Goal: Transaction & Acquisition: Purchase product/service

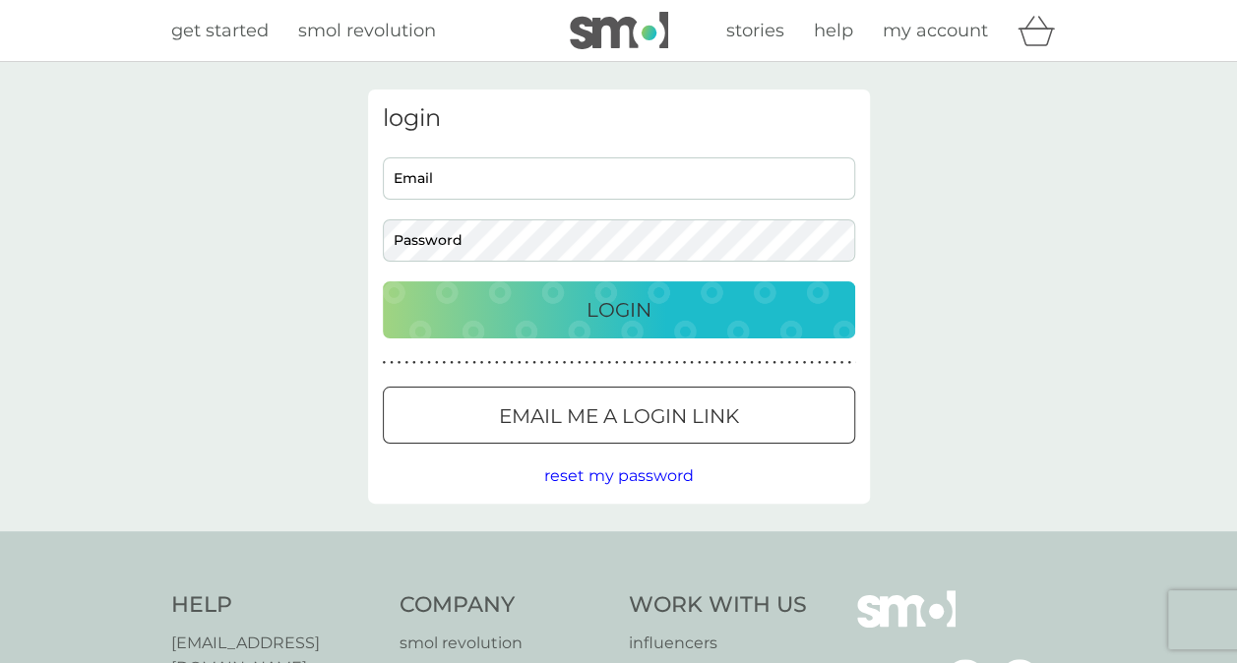
click at [604, 191] on input "Email" at bounding box center [619, 178] width 472 height 42
type input "michelah.uk@gmail.com"
click at [383, 281] on button "Login" at bounding box center [619, 309] width 472 height 57
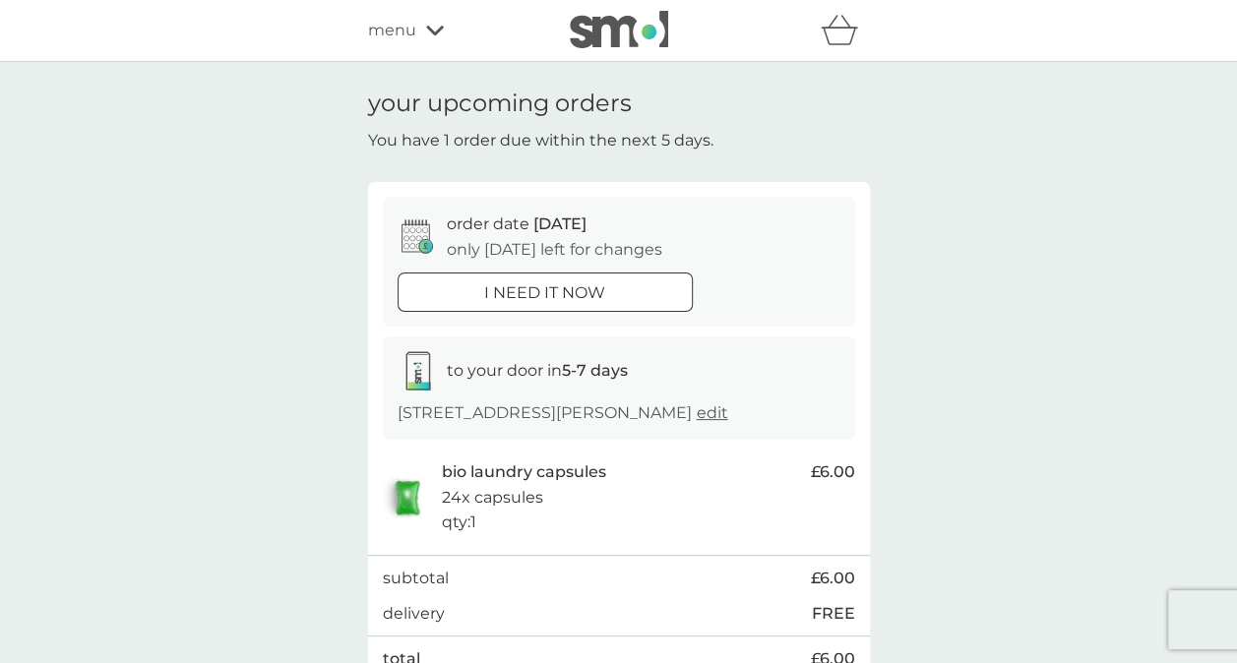
click at [659, 30] on img at bounding box center [619, 29] width 98 height 37
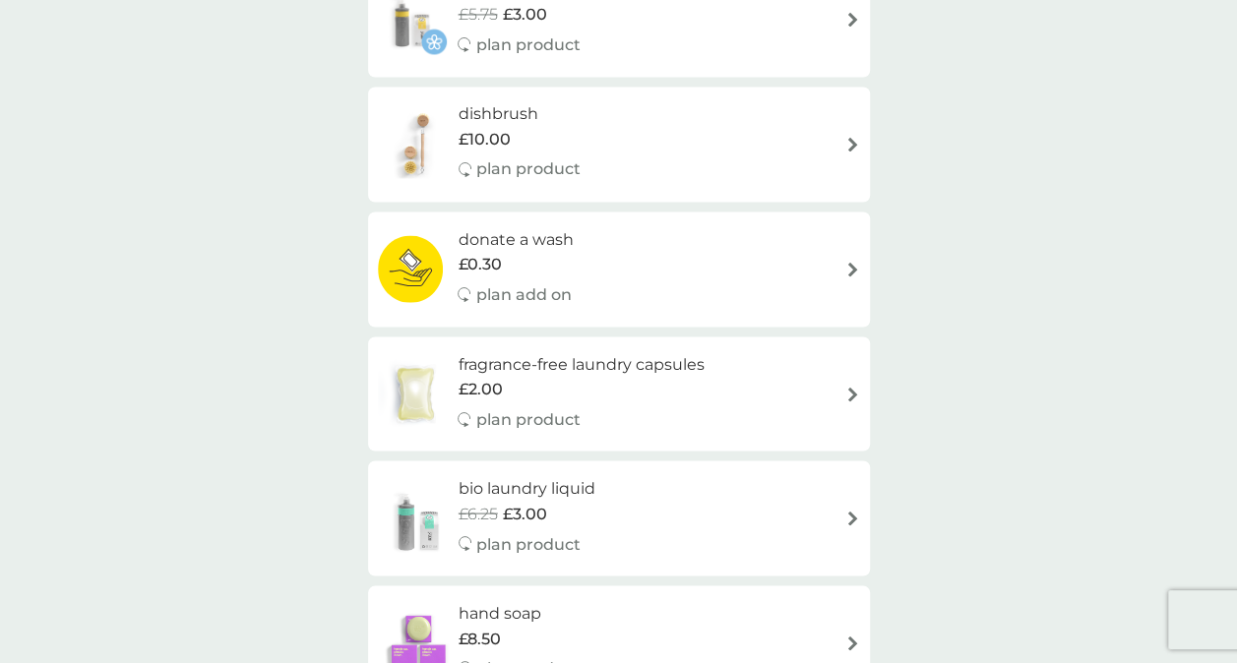
scroll to position [1651, 0]
click at [511, 108] on h6 "dishbrush" at bounding box center [519, 115] width 122 height 26
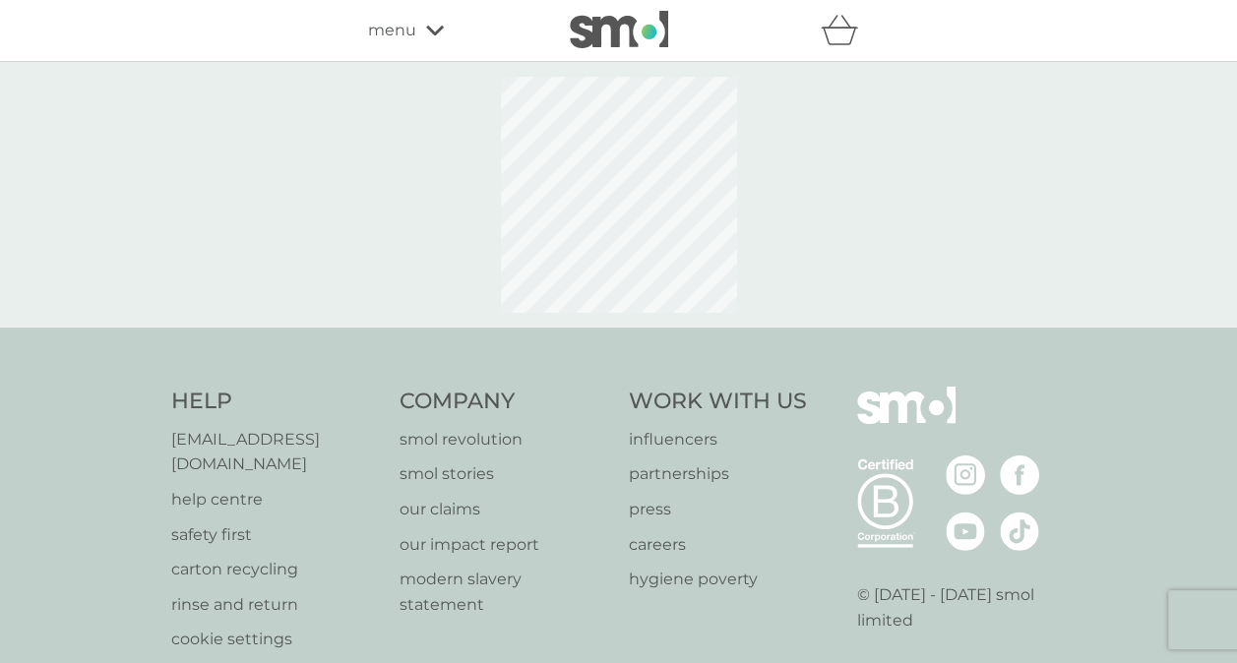
select select "245"
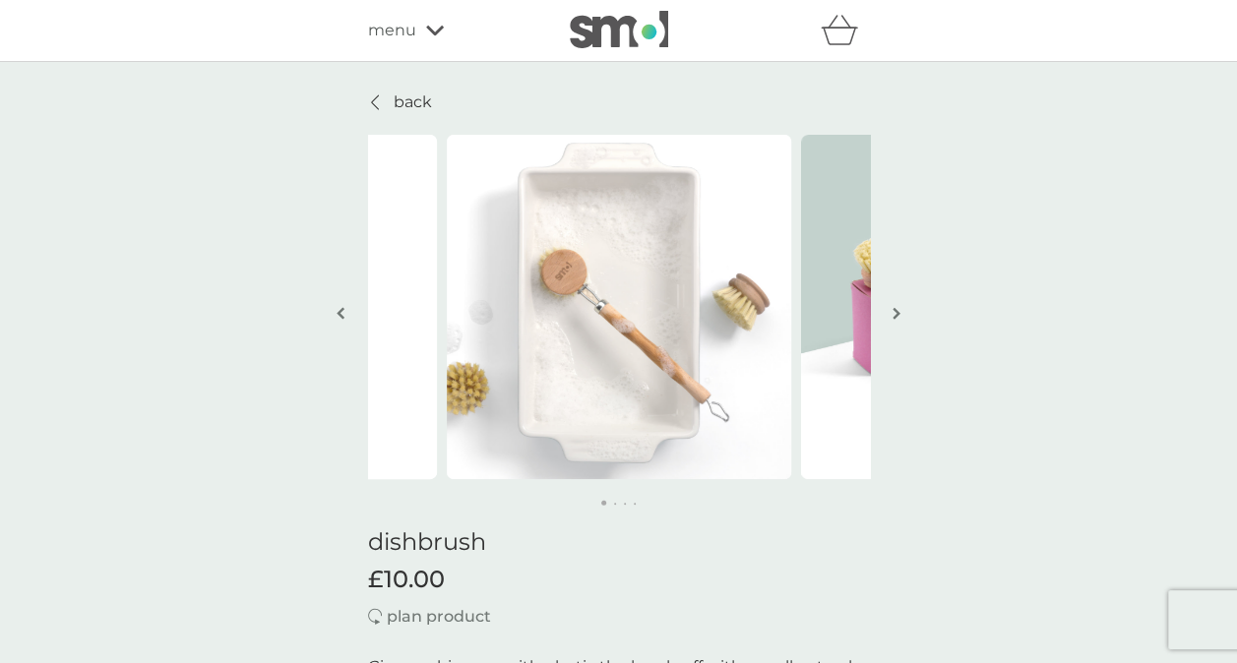
click at [903, 315] on button "button" at bounding box center [896, 315] width 15 height 98
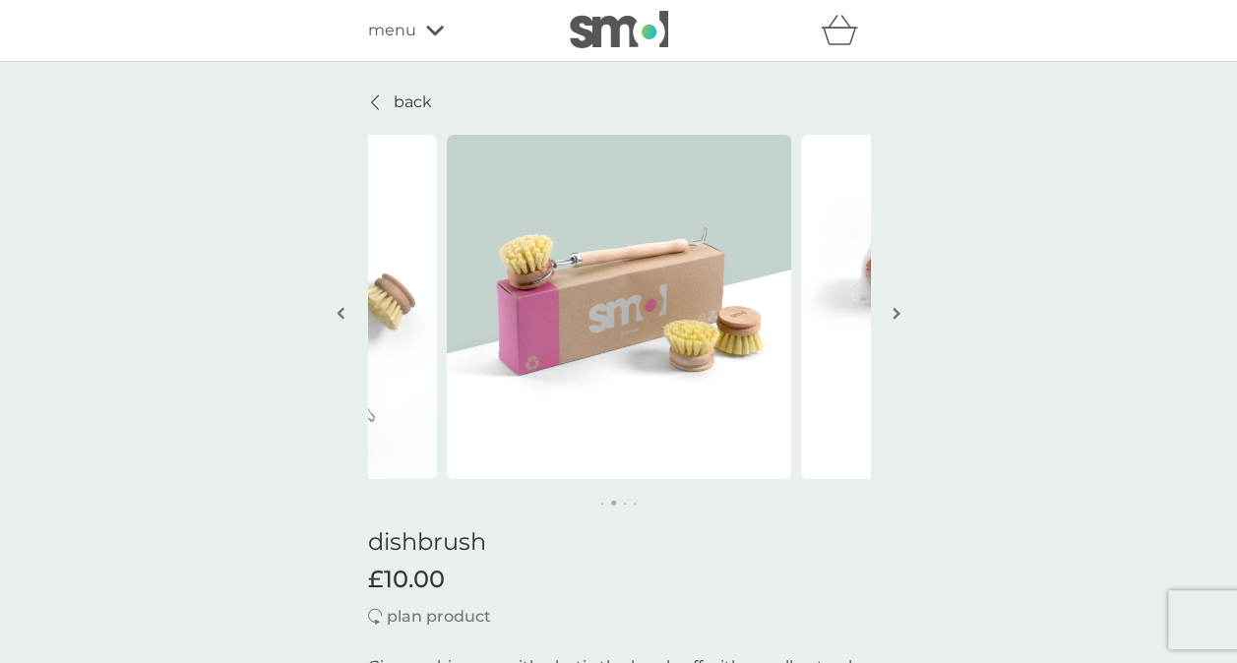
click at [395, 18] on span "menu" at bounding box center [392, 31] width 48 height 26
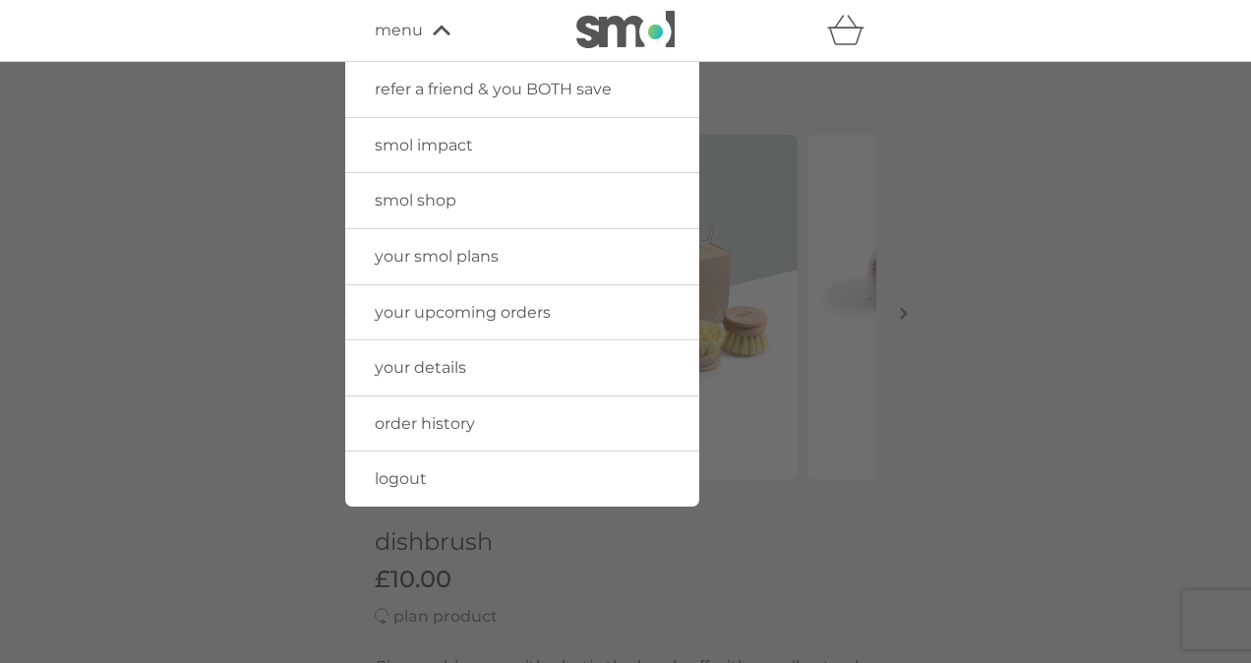
click at [822, 386] on div at bounding box center [625, 393] width 1251 height 663
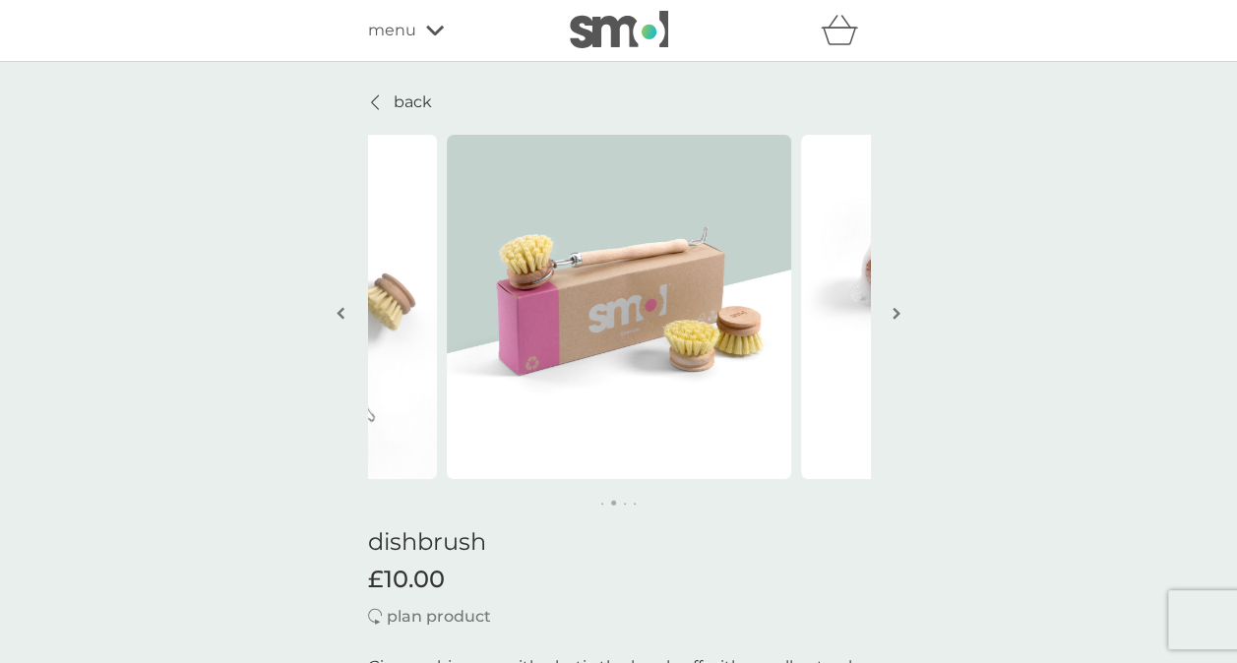
click at [583, 32] on img at bounding box center [619, 29] width 98 height 37
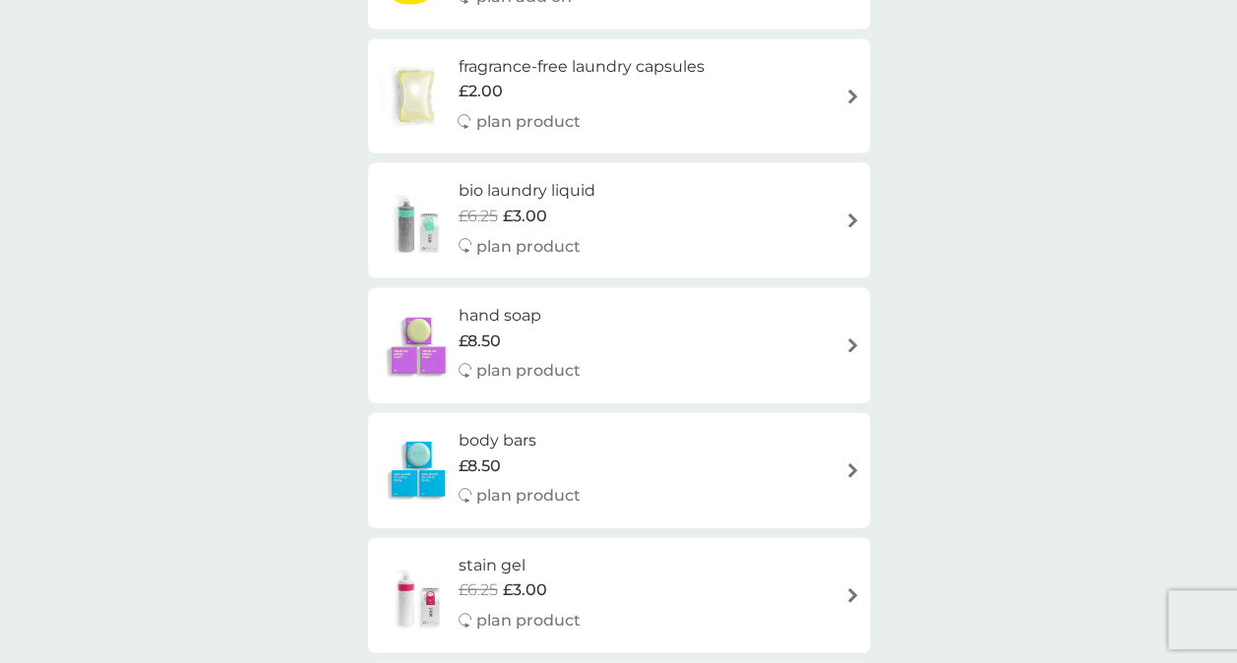
scroll to position [1948, 0]
click at [425, 230] on img at bounding box center [418, 222] width 81 height 69
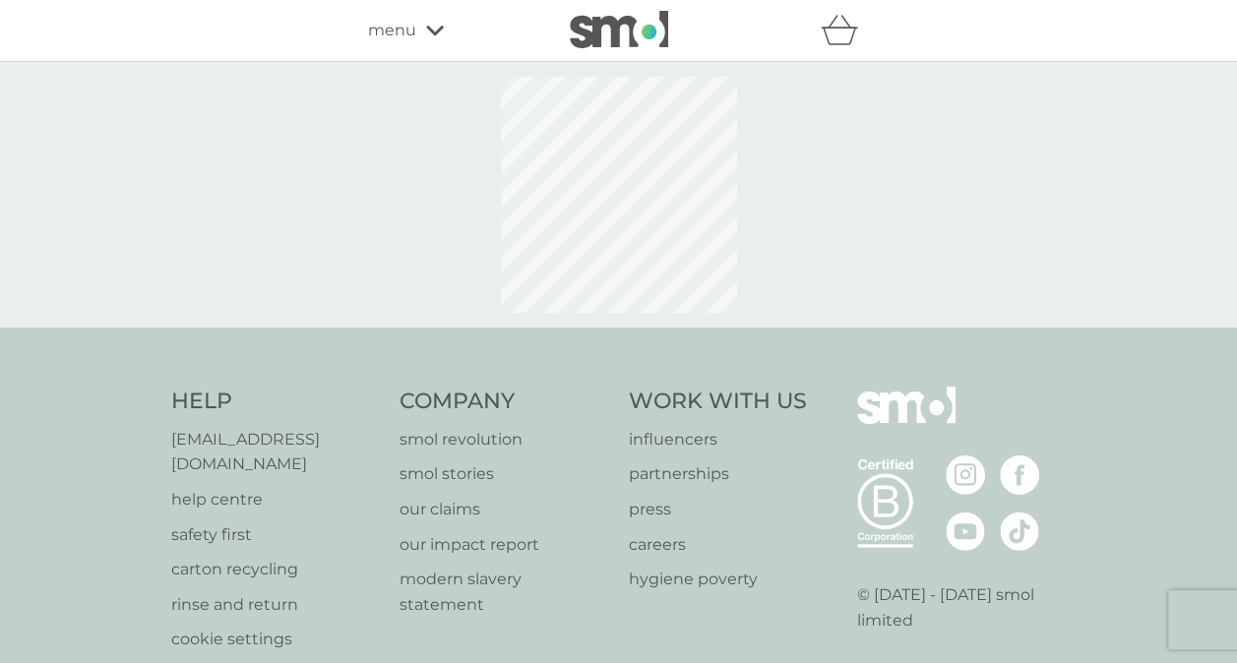
select select "91"
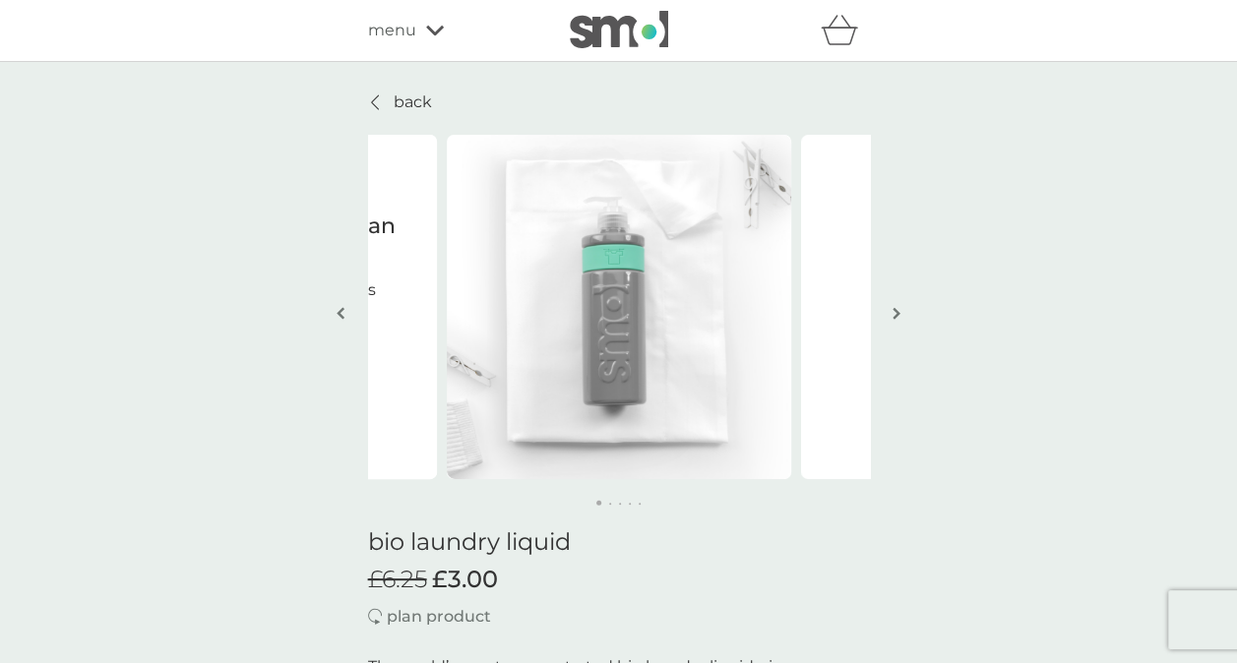
click at [612, 45] on img at bounding box center [619, 29] width 98 height 37
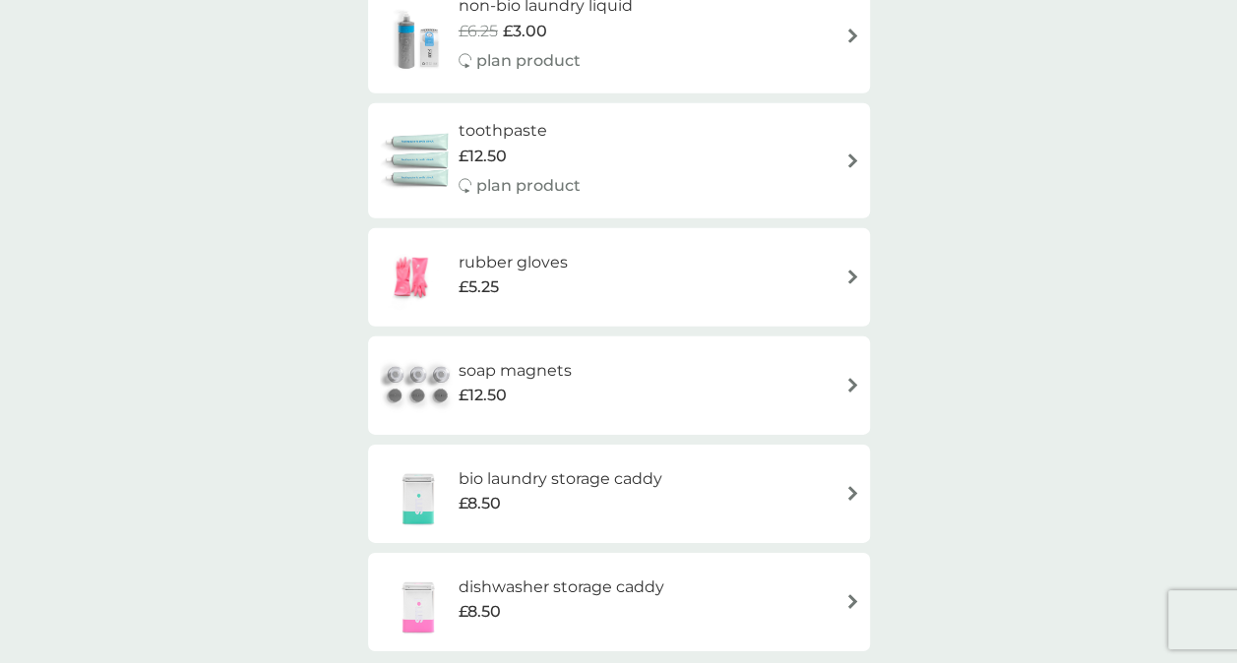
scroll to position [2884, 0]
click at [592, 138] on div "toothpaste £12.50 plan product" at bounding box center [529, 160] width 142 height 86
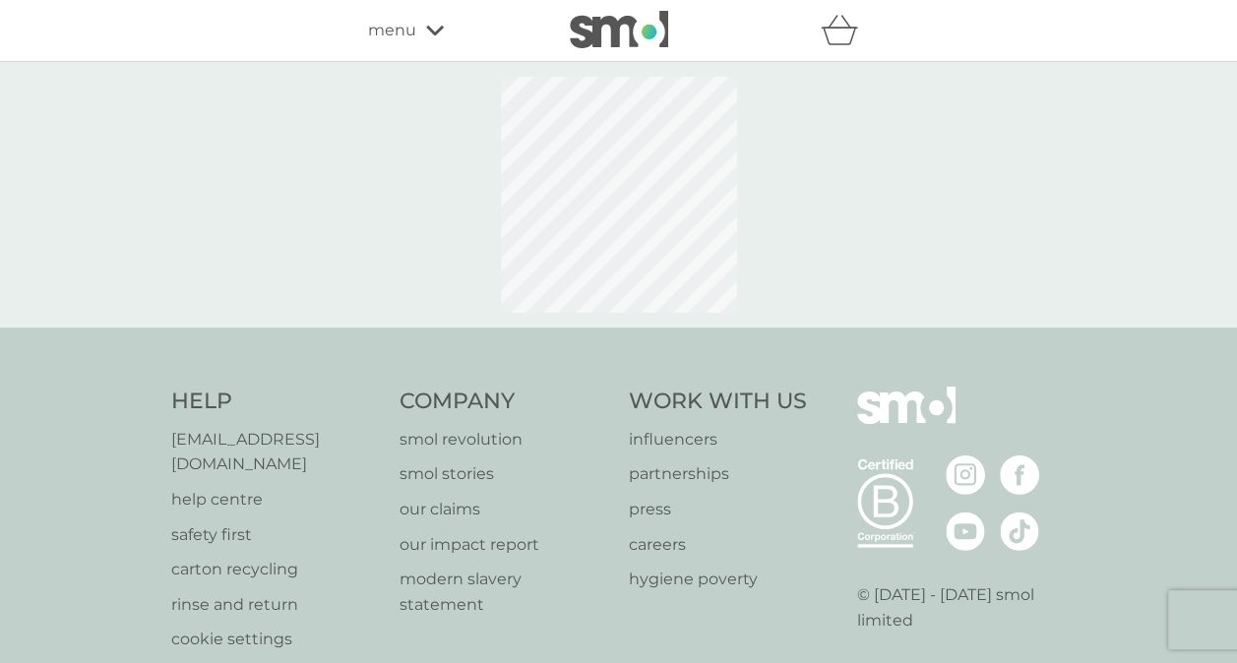
select select "91"
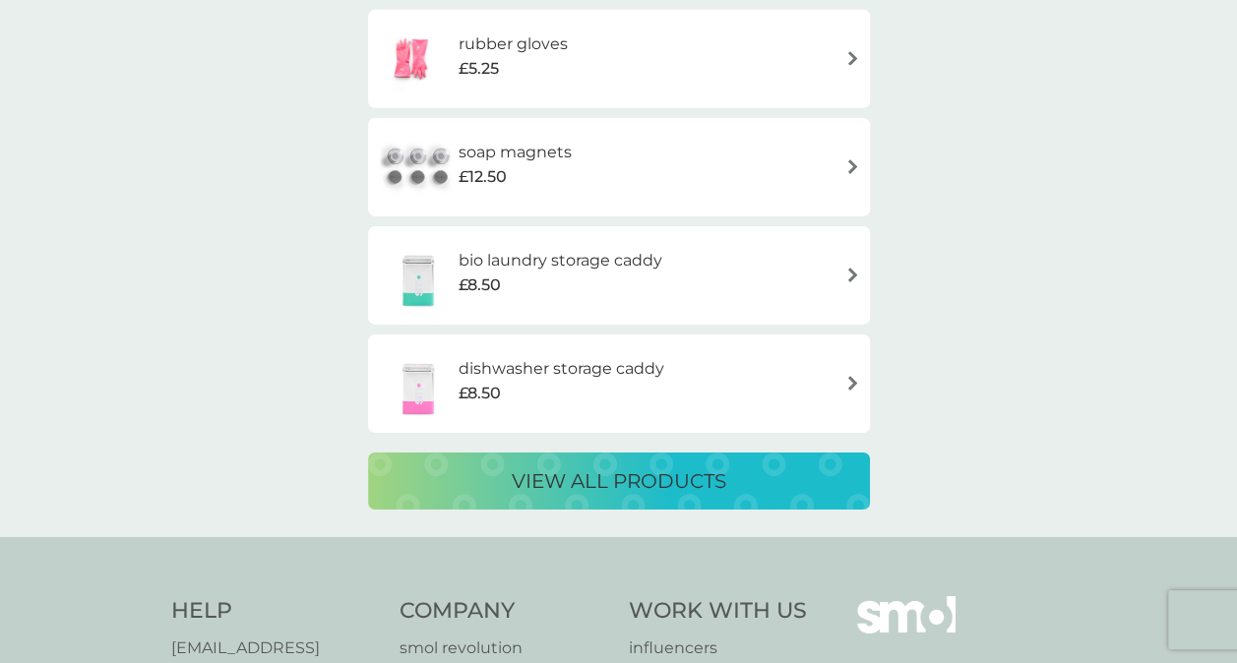
scroll to position [3102, 0]
click at [819, 501] on button "view all products" at bounding box center [619, 480] width 502 height 57
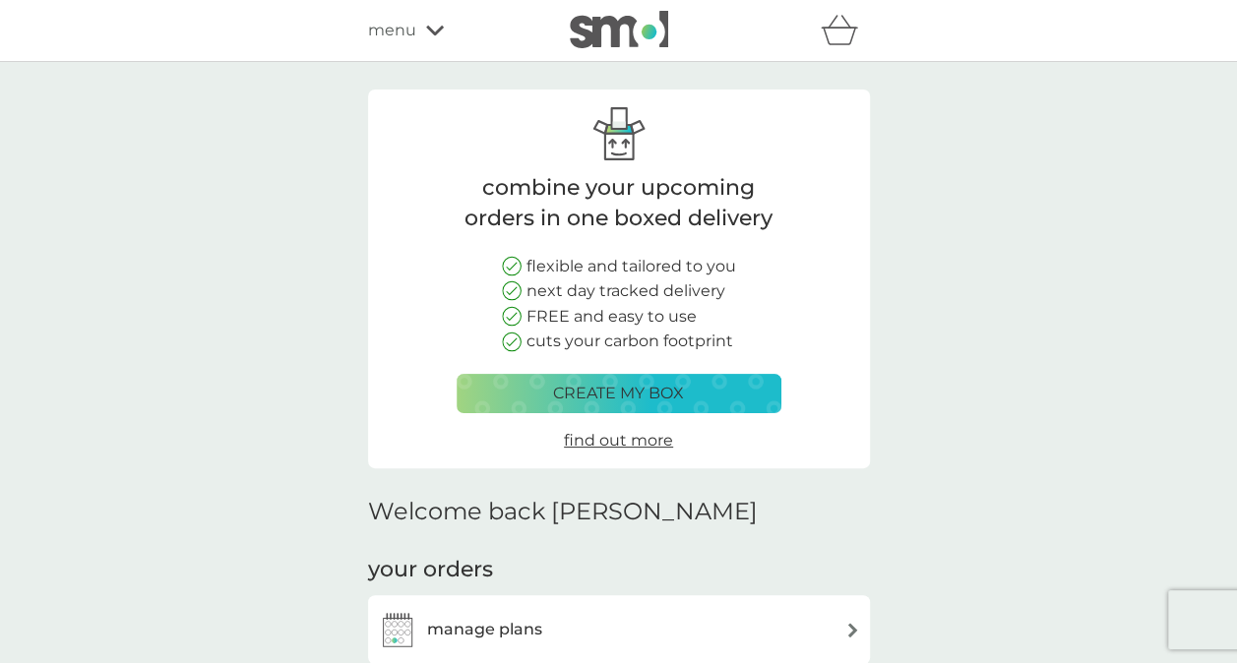
scroll to position [1434, 0]
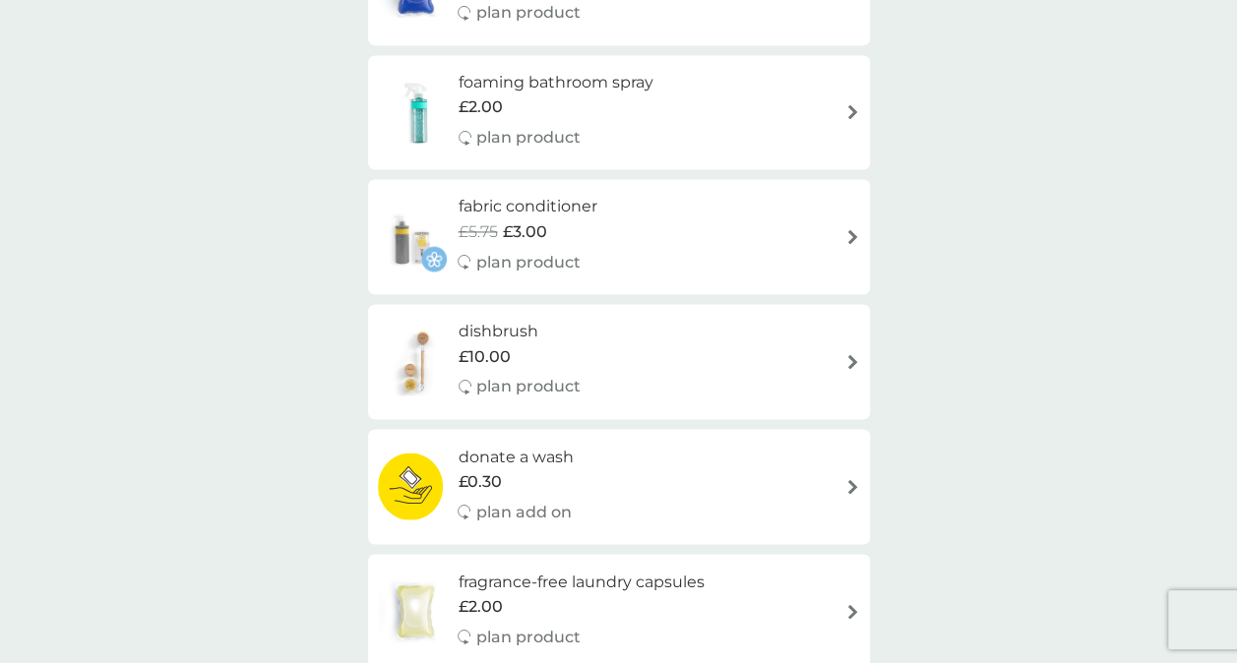
select select "91"
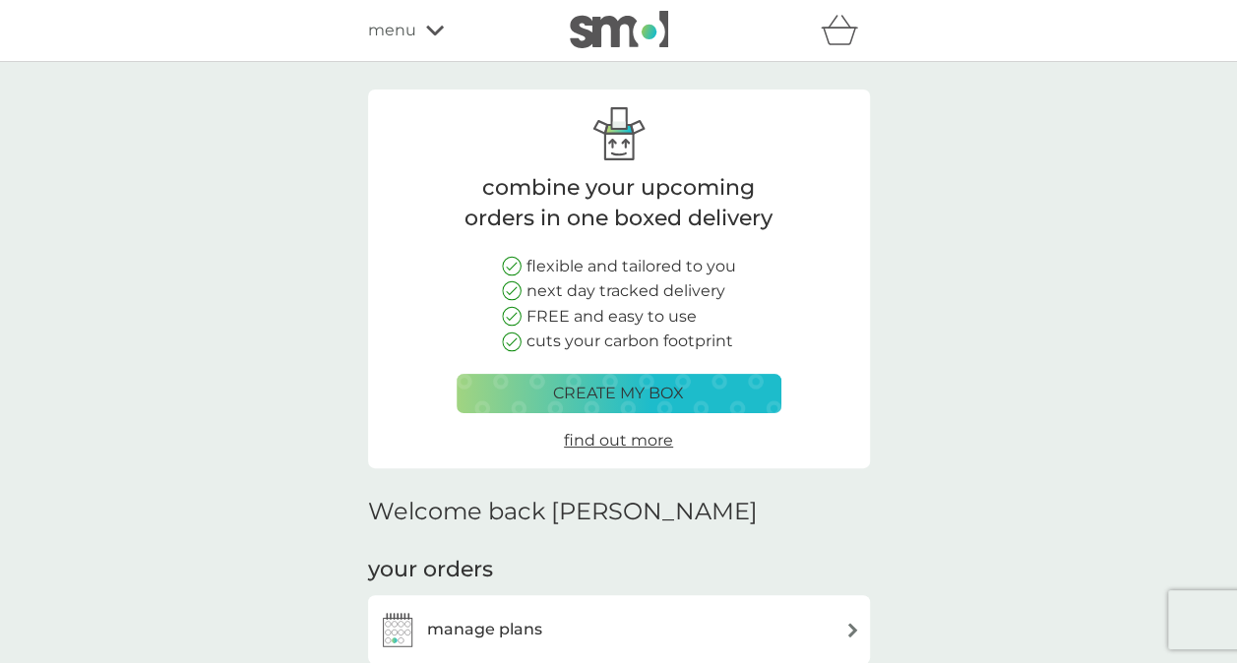
scroll to position [1948, 0]
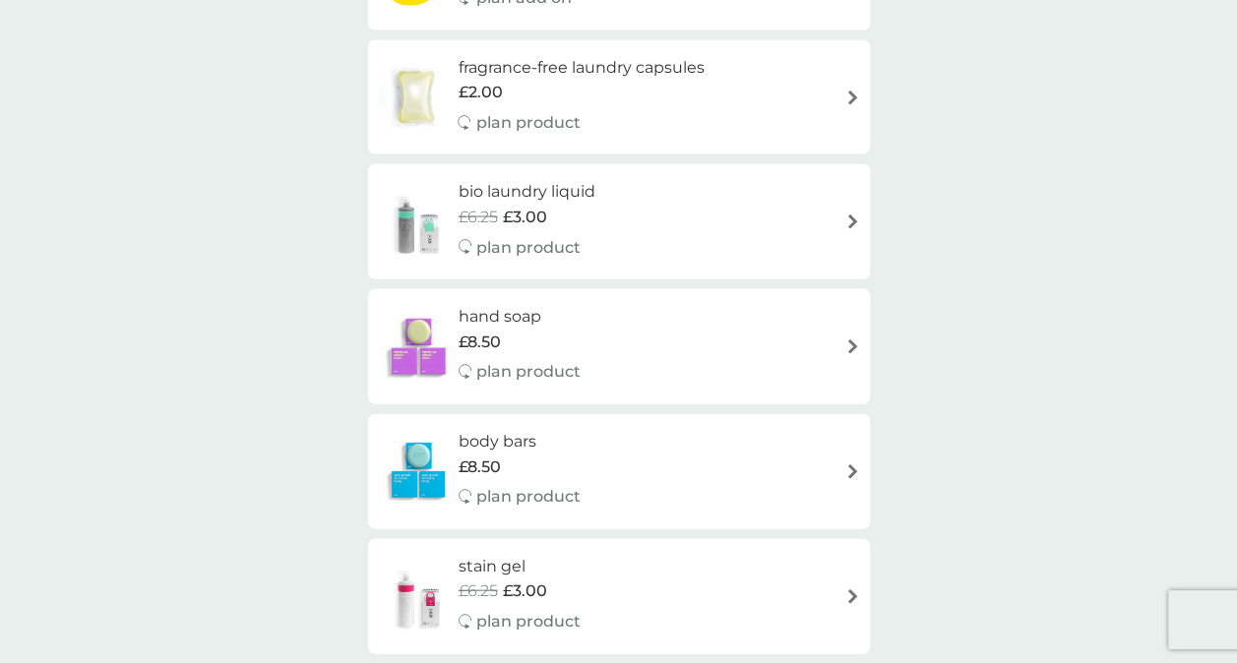
select select "245"
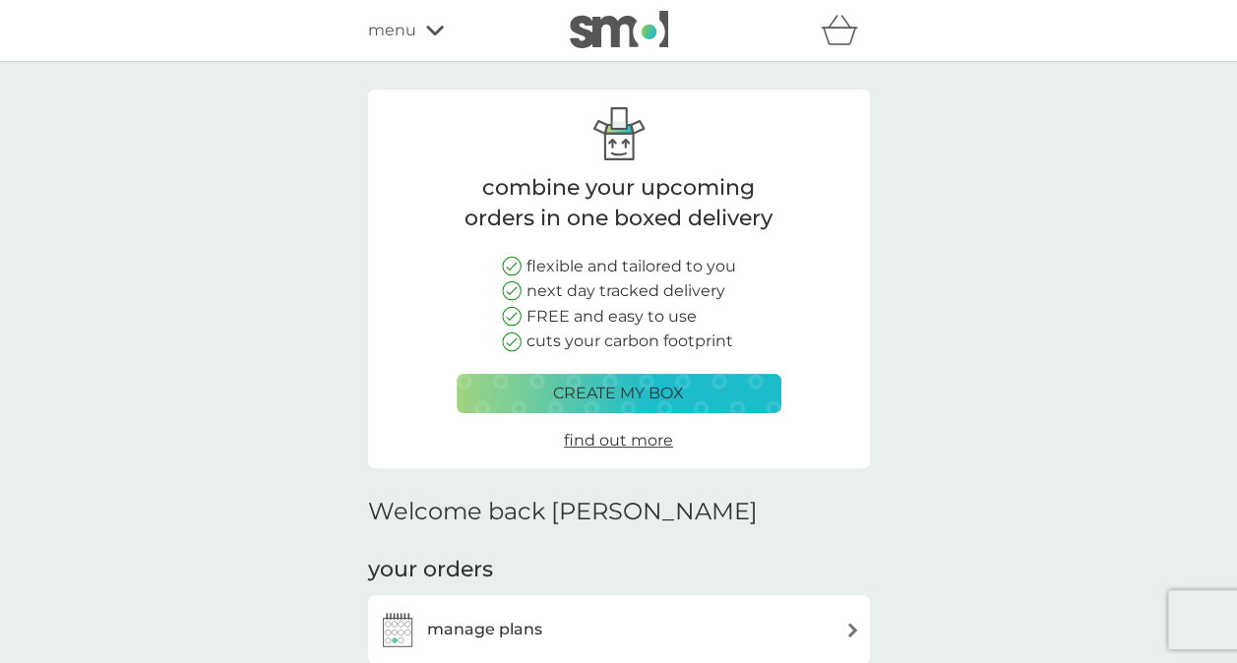
scroll to position [1651, 0]
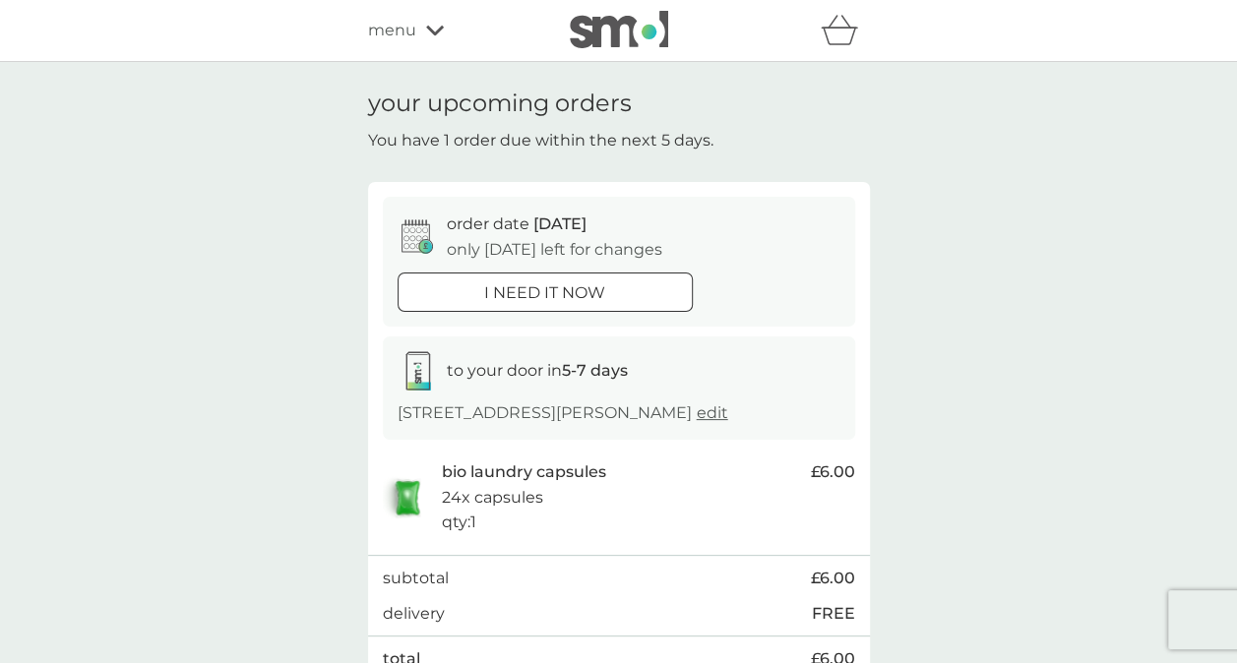
click at [398, 32] on span "menu" at bounding box center [392, 31] width 48 height 26
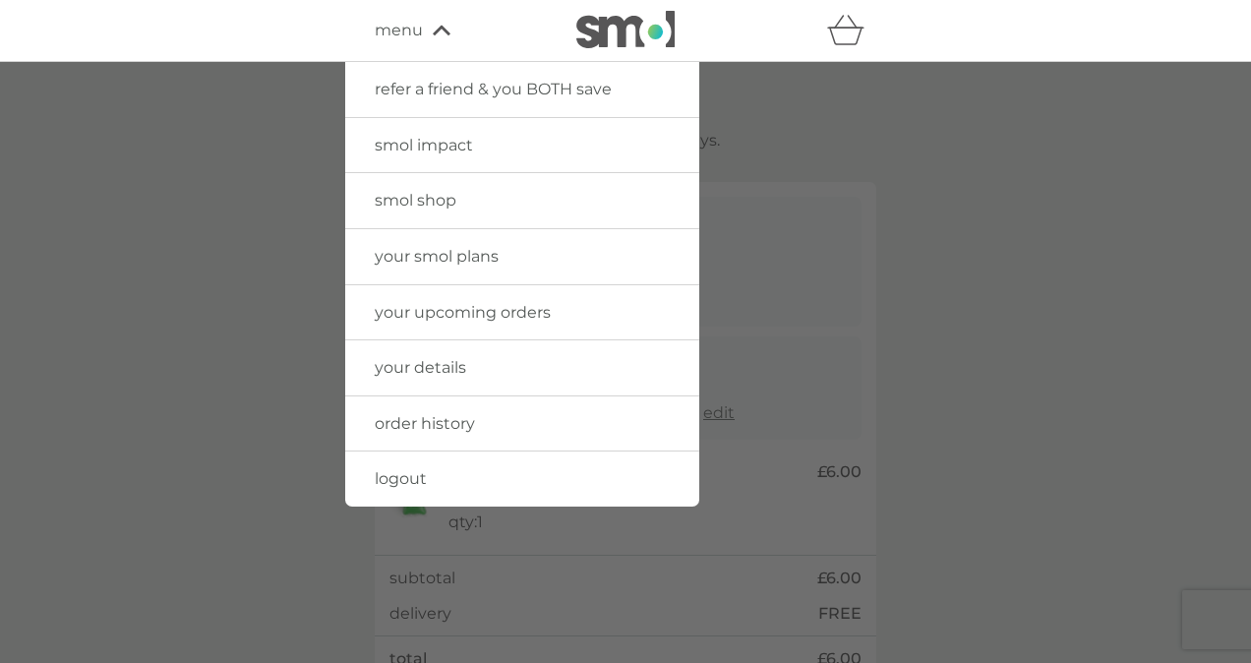
click at [409, 200] on span "smol shop" at bounding box center [416, 200] width 82 height 19
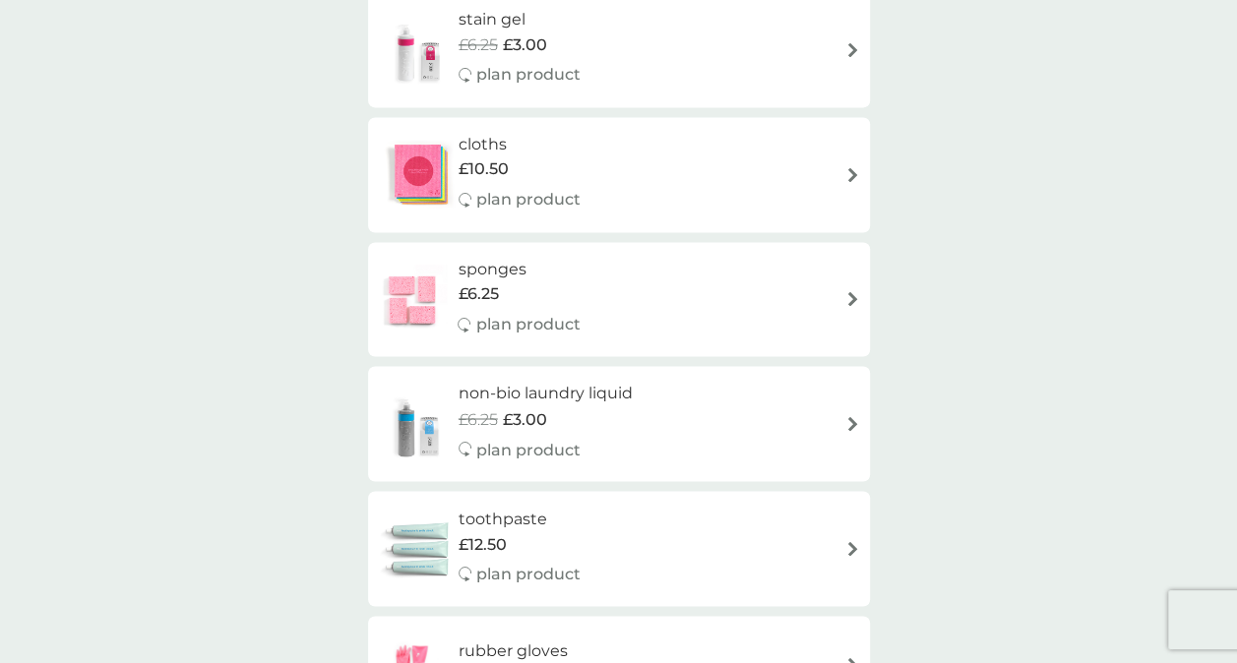
scroll to position [1453, 0]
click at [976, 183] on div "smol shop all products Accessories Cleaning Dishwash Laundry Personal Care Spar…" at bounding box center [618, 314] width 1237 height 3410
click at [977, 197] on div "smol shop all products Accessories Cleaning Dishwash Laundry Personal Care Spar…" at bounding box center [618, 314] width 1237 height 3410
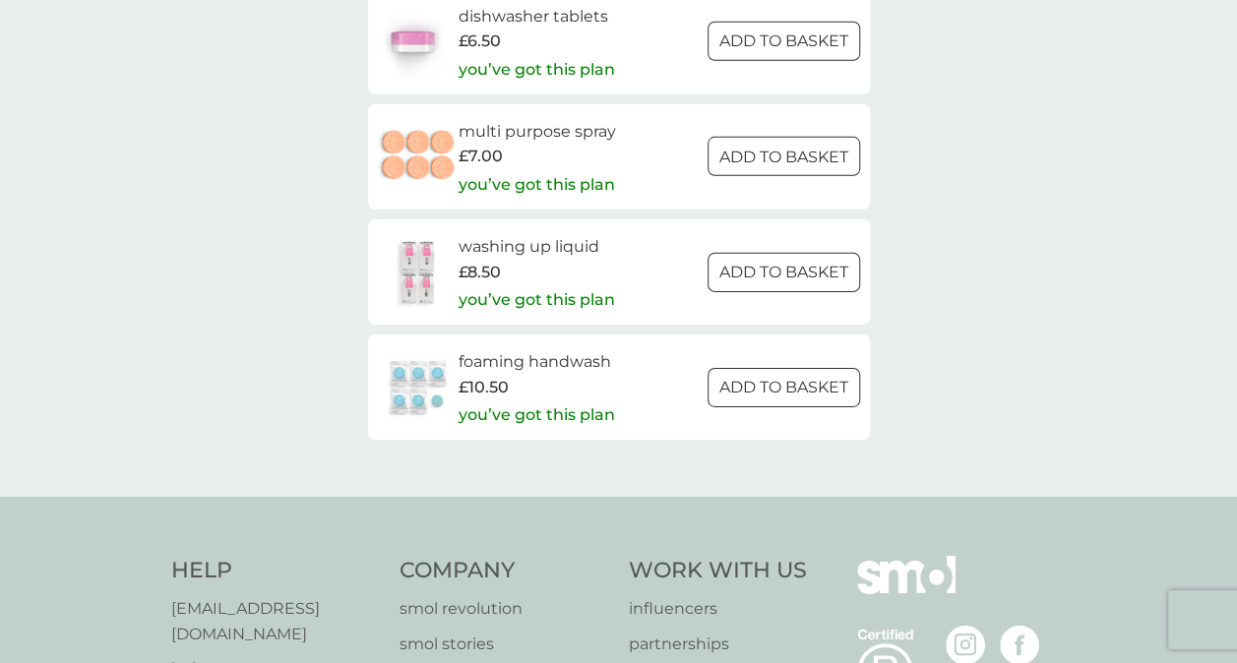
scroll to position [2974, 0]
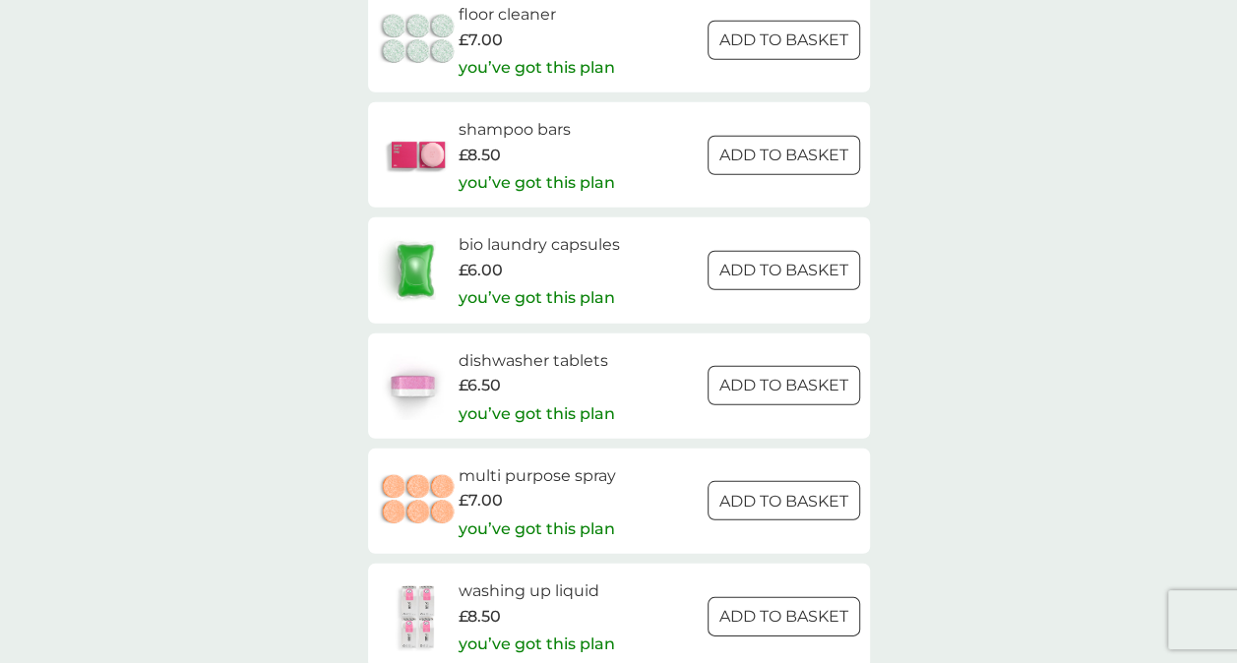
scroll to position [2638, 0]
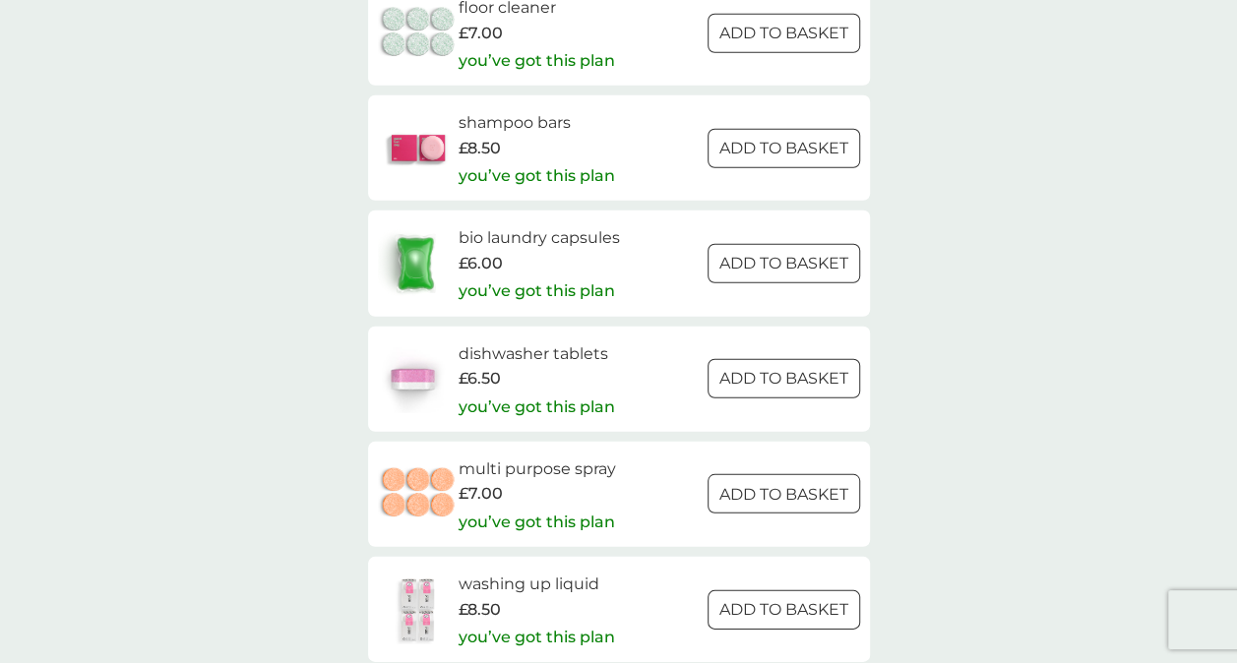
click at [776, 269] on div at bounding box center [783, 264] width 71 height 21
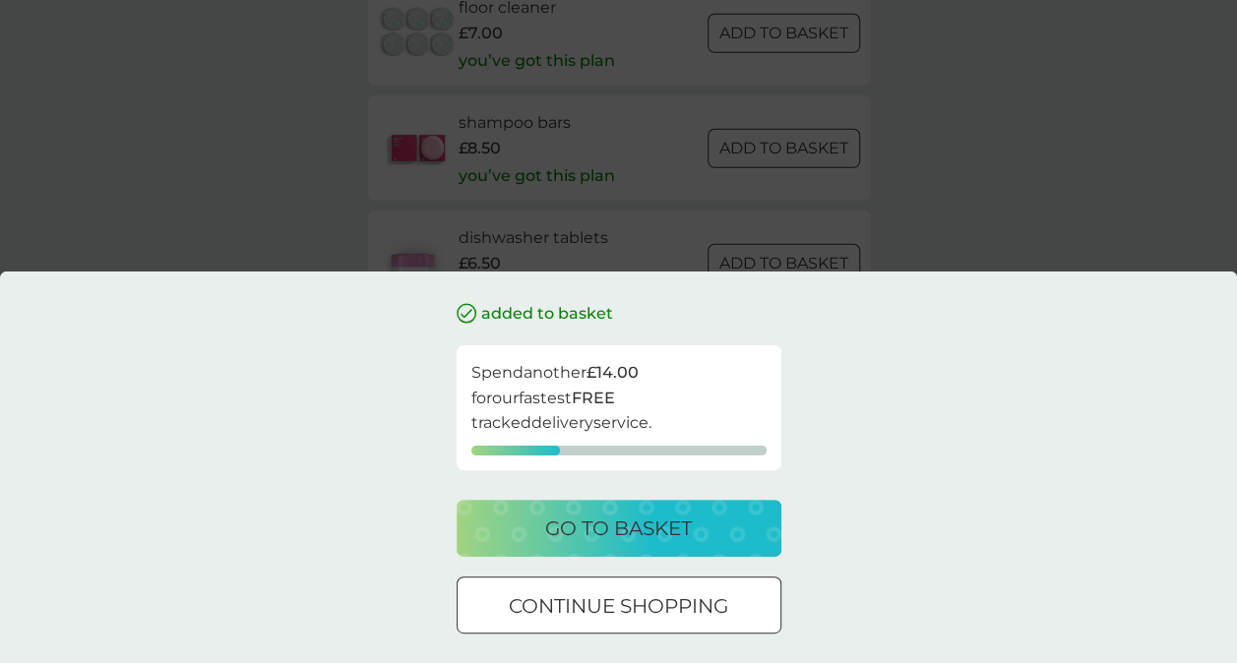
click at [991, 195] on div "added to basket Spend another £14.00 for our fastest FREE tracked delivery serv…" at bounding box center [618, 331] width 1237 height 663
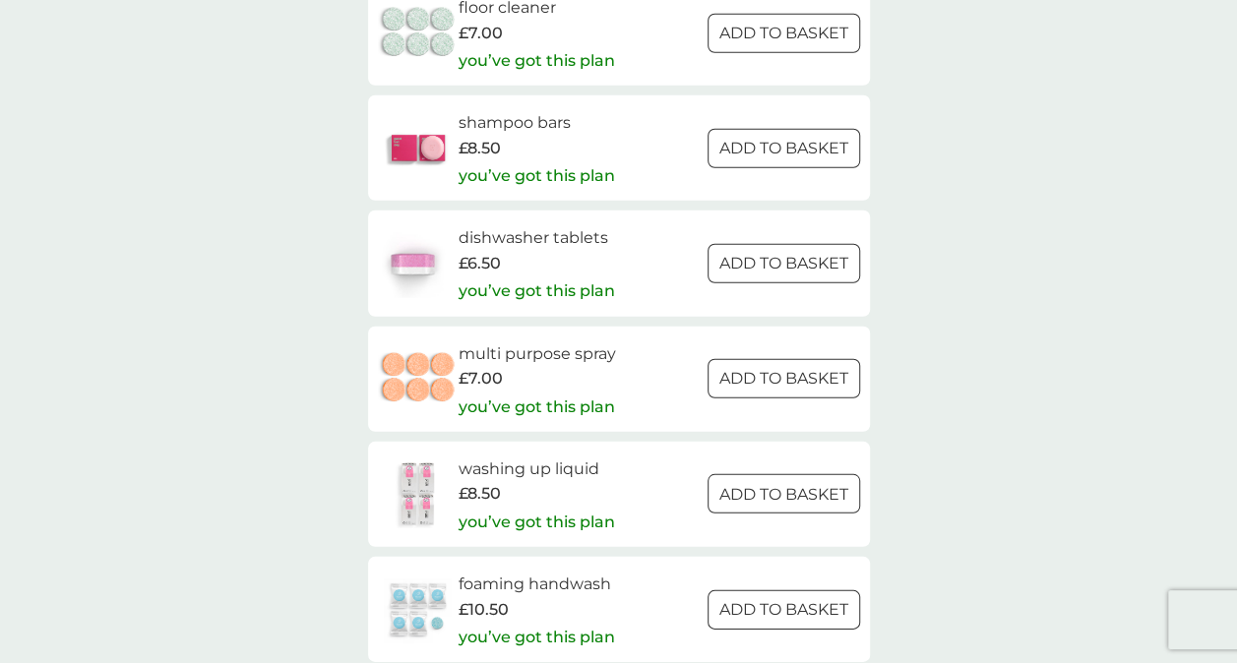
click at [773, 262] on div at bounding box center [783, 264] width 71 height 21
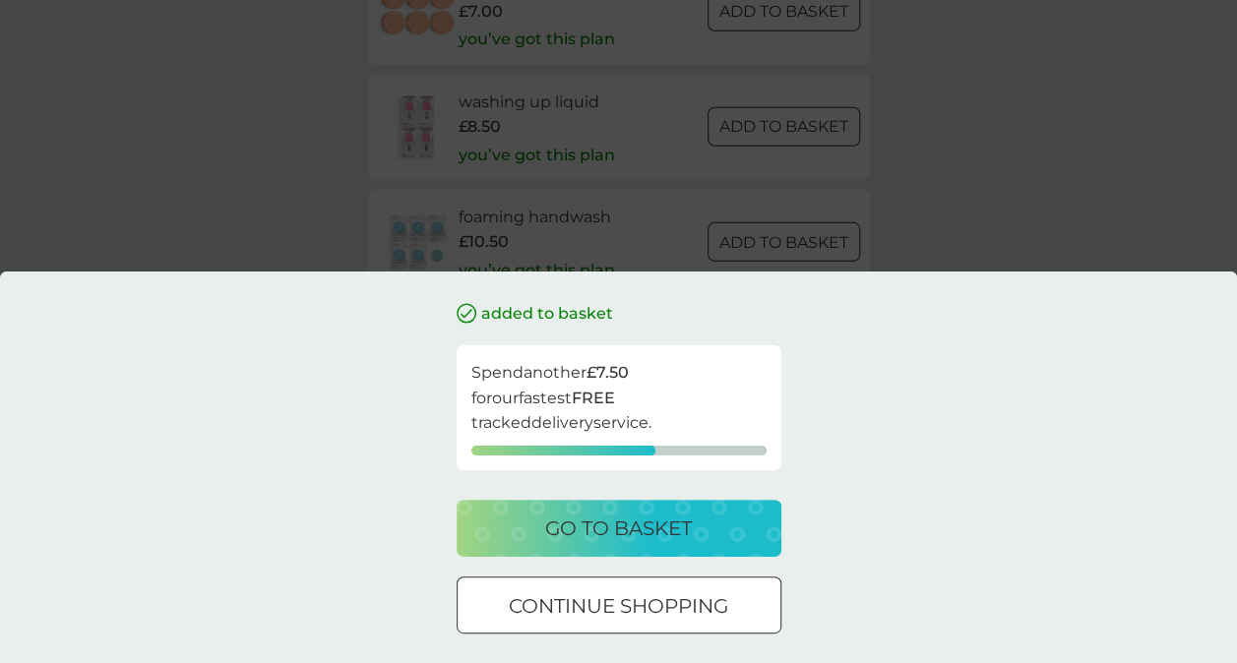
scroll to position [2774, 0]
click at [621, 600] on div at bounding box center [618, 606] width 71 height 21
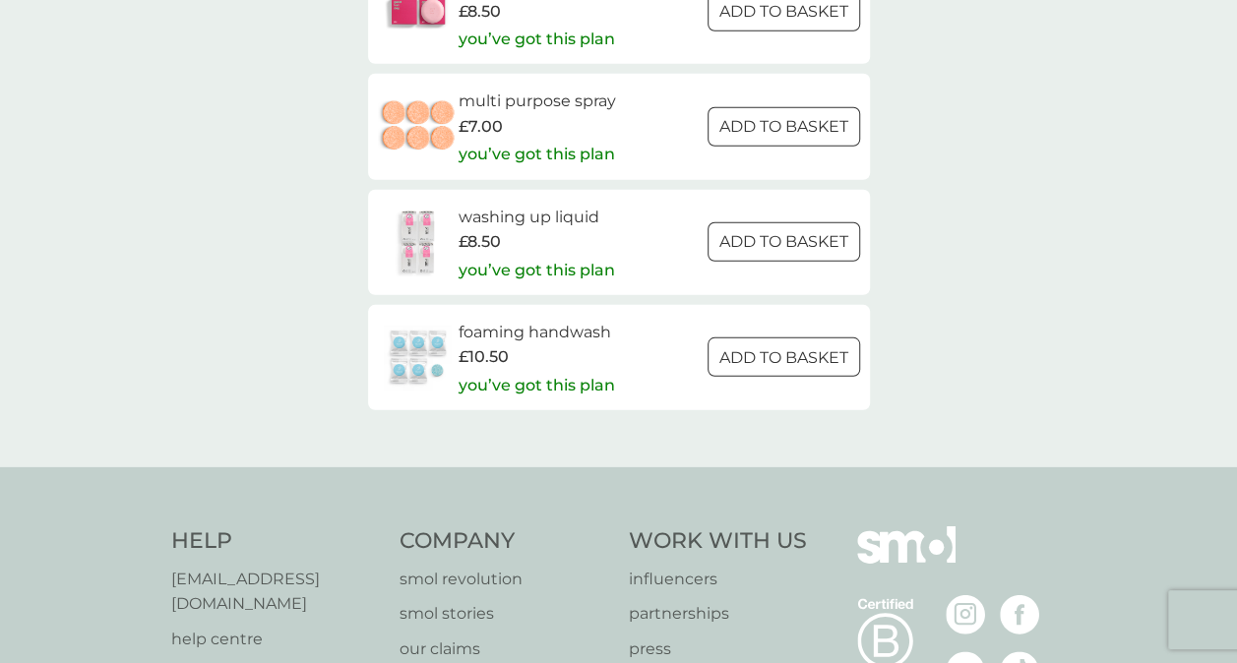
click at [791, 348] on div at bounding box center [783, 357] width 71 height 21
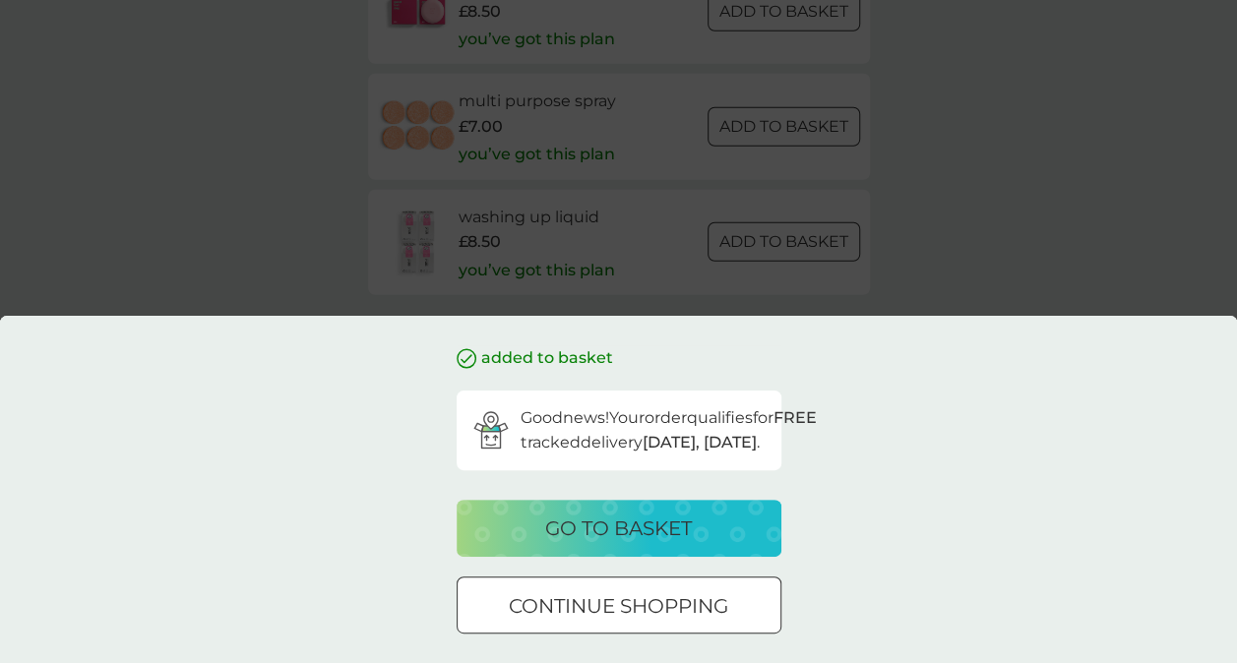
click at [889, 225] on div "added to basket Good news! Your order qualifies for FREE tracked delivery [DATE…" at bounding box center [618, 331] width 1237 height 663
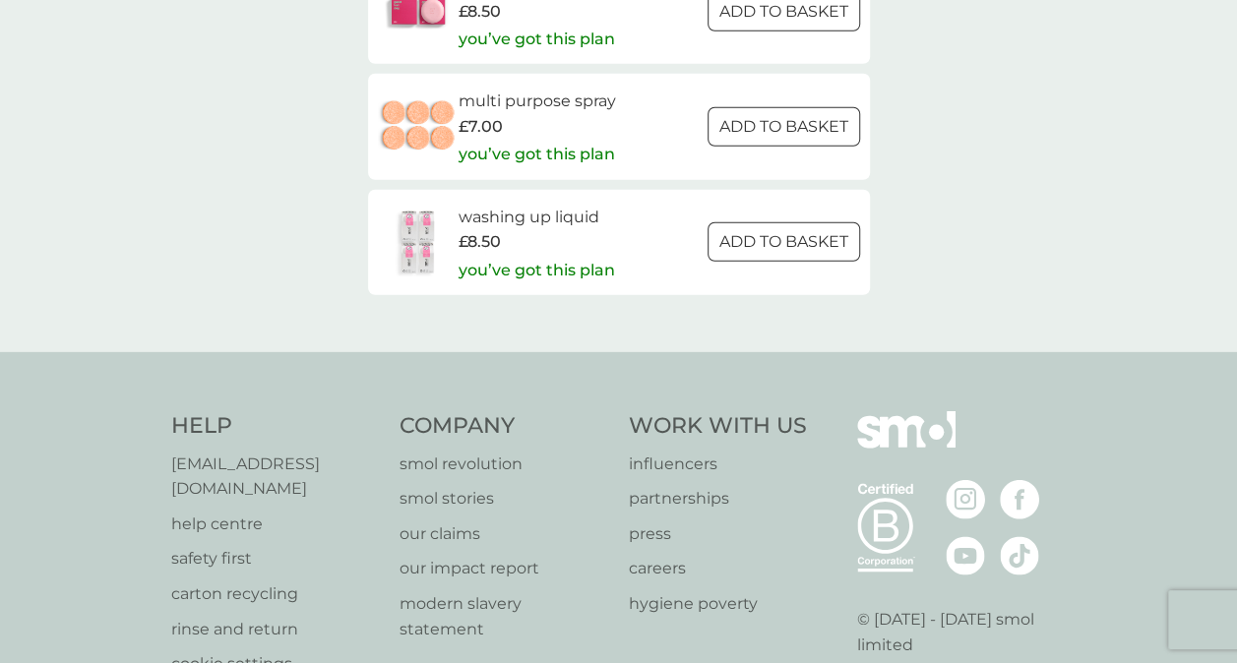
click at [787, 235] on div at bounding box center [783, 242] width 71 height 21
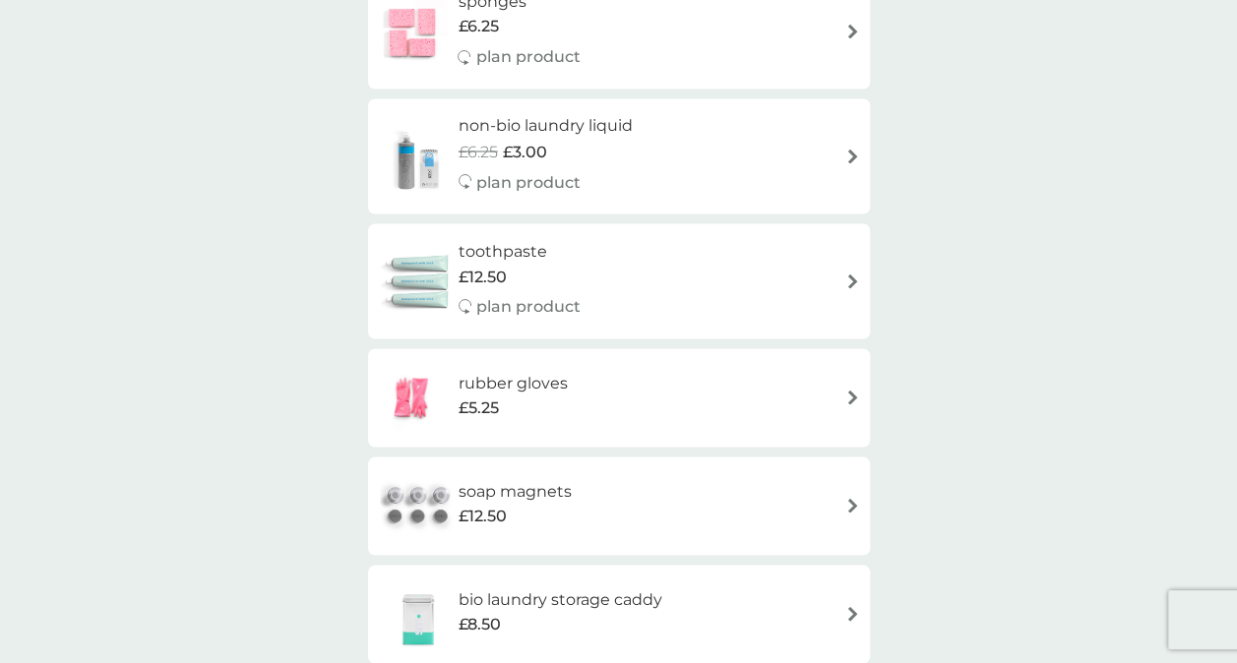
scroll to position [1716, 0]
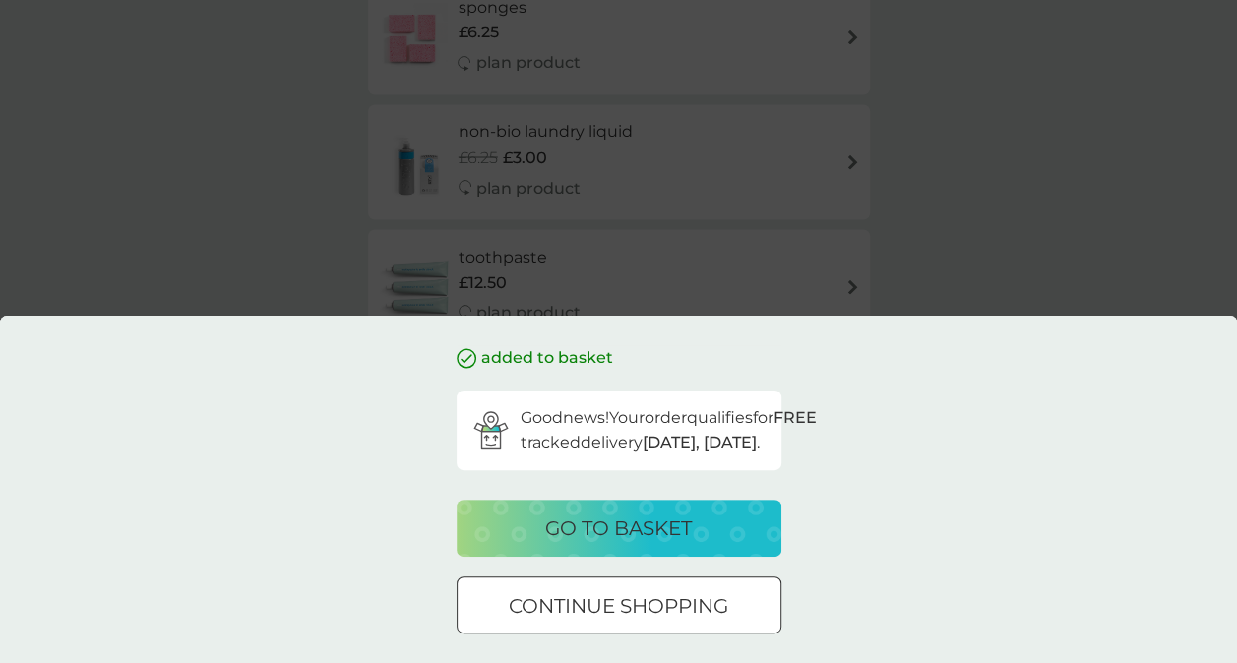
click at [1047, 148] on div "added to basket Good news! Your order qualifies for FREE tracked delivery [DATE…" at bounding box center [618, 331] width 1237 height 663
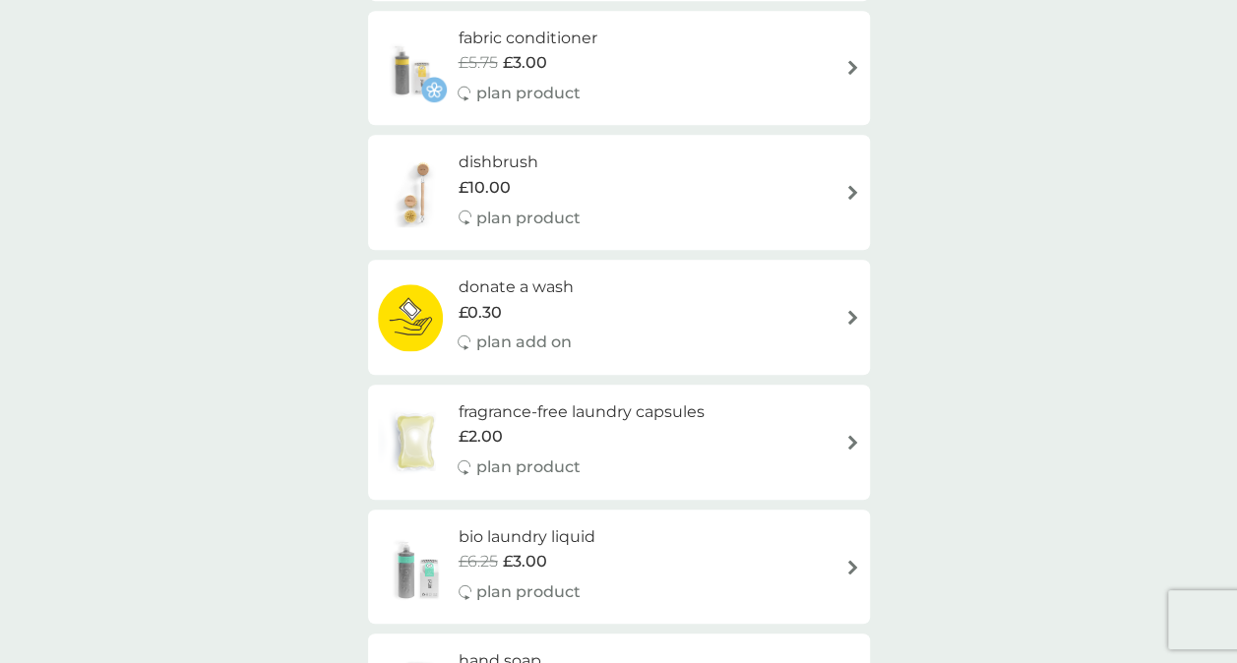
scroll to position [561, 0]
click at [662, 168] on div "dishbrush £10.00 plan product" at bounding box center [619, 195] width 482 height 86
select select "245"
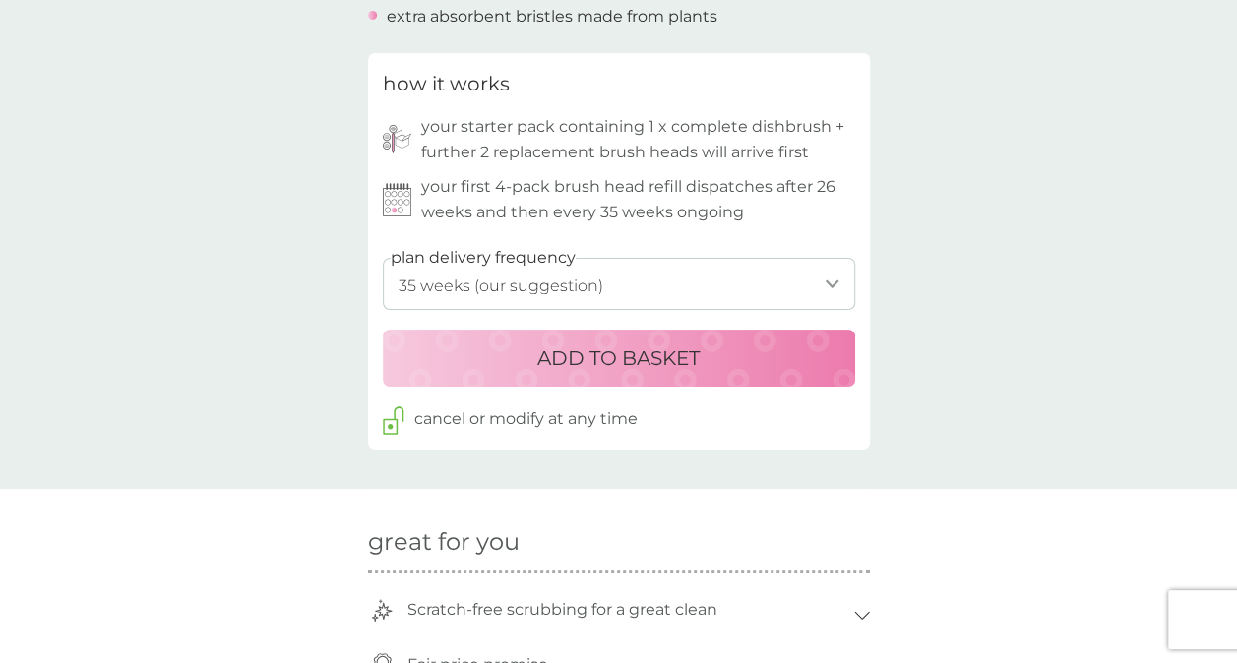
scroll to position [918, 0]
click at [790, 281] on select "1 week 2 weeks 3 weeks 4 weeks 5 weeks 6 weeks 7 weeks 8 weeks 9 weeks 10 weeks…" at bounding box center [619, 282] width 472 height 52
click at [954, 231] on div "back excellent products and service excellent products and service. - Sue excel…" at bounding box center [618, 359] width 1237 height 2374
click at [727, 344] on div "ADD TO BASKET" at bounding box center [618, 355] width 433 height 31
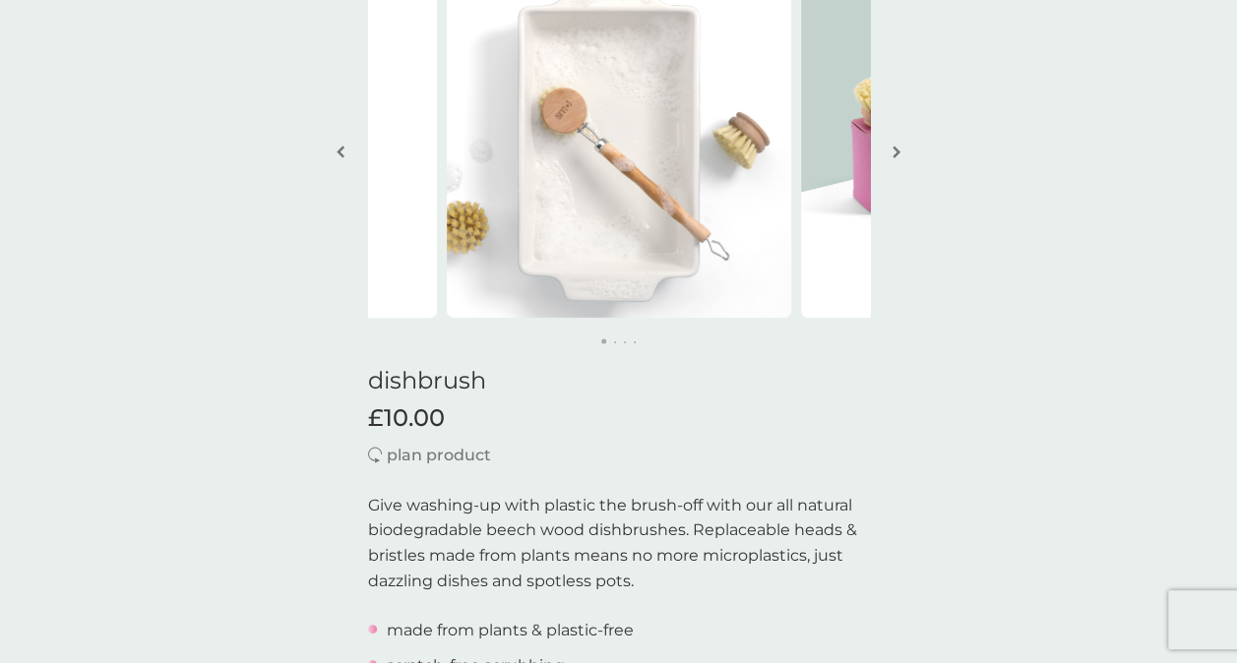
scroll to position [0, 0]
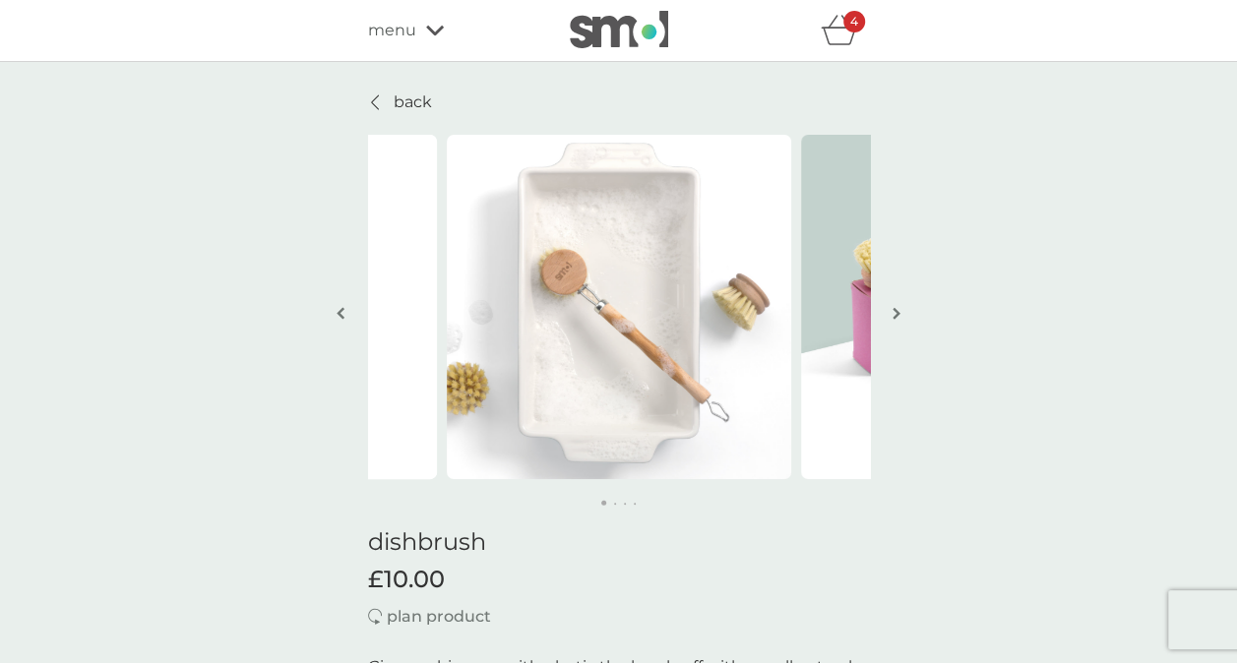
click at [832, 19] on icon "basket" at bounding box center [839, 30] width 37 height 30
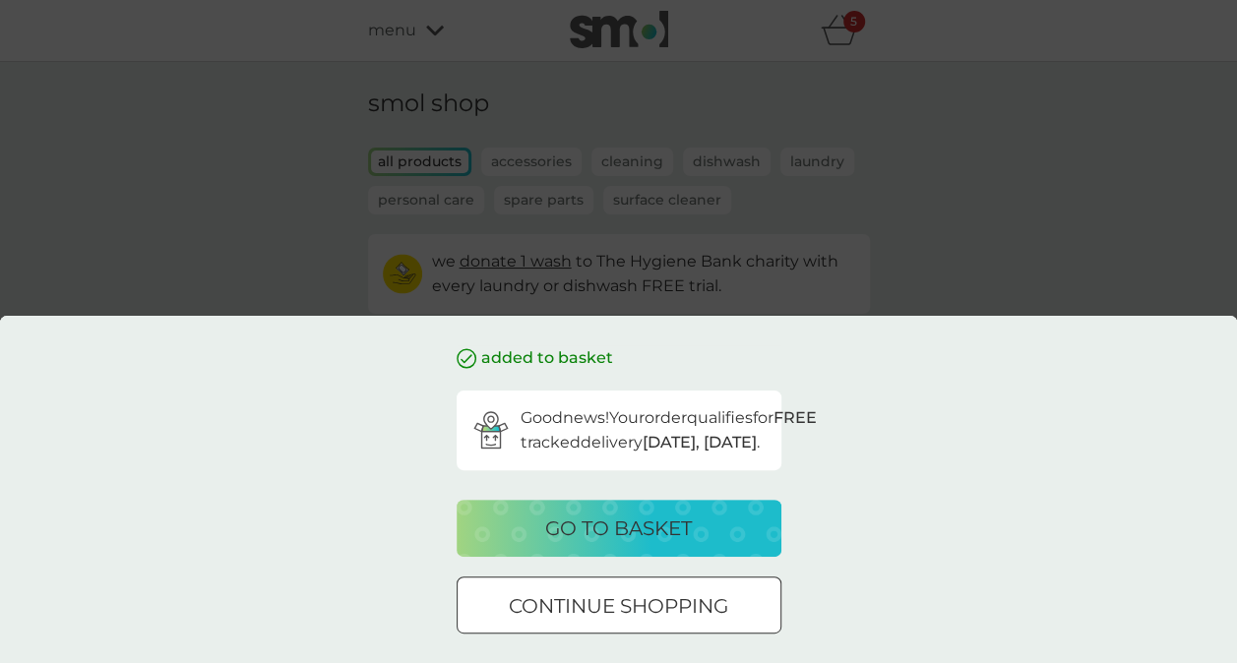
click at [951, 195] on div "added to basket Good news! Your order qualifies for FREE tracked delivery [DATE…" at bounding box center [618, 331] width 1237 height 663
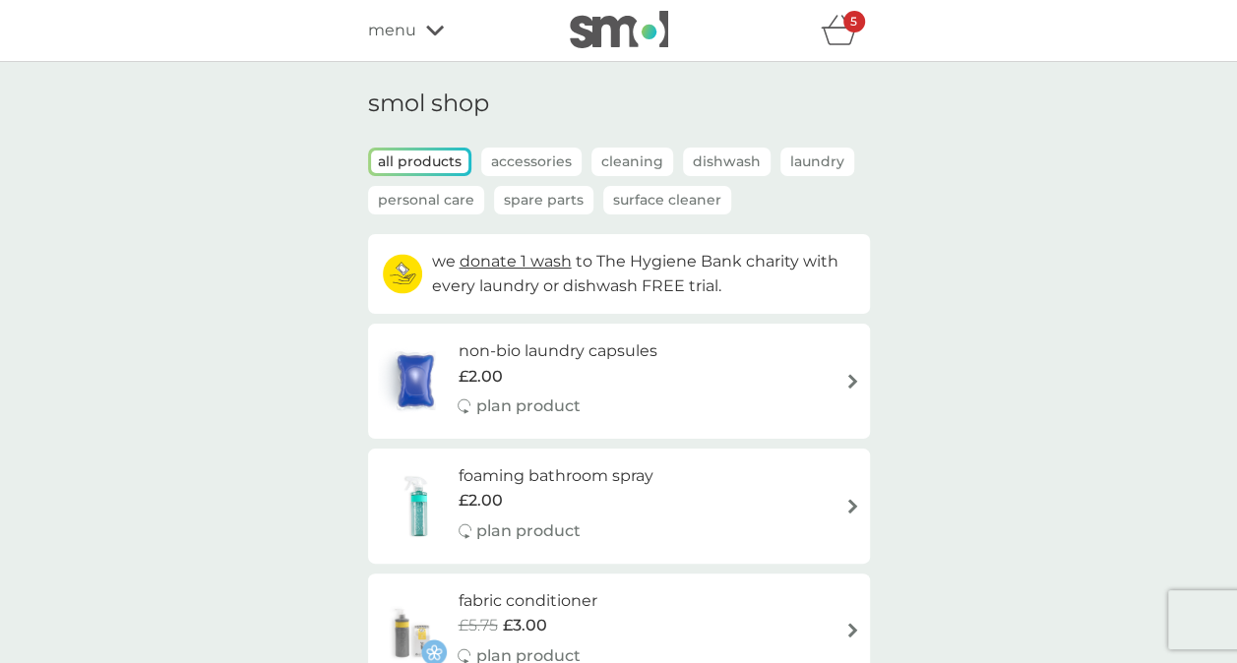
click at [847, 37] on icon "basket" at bounding box center [839, 30] width 37 height 30
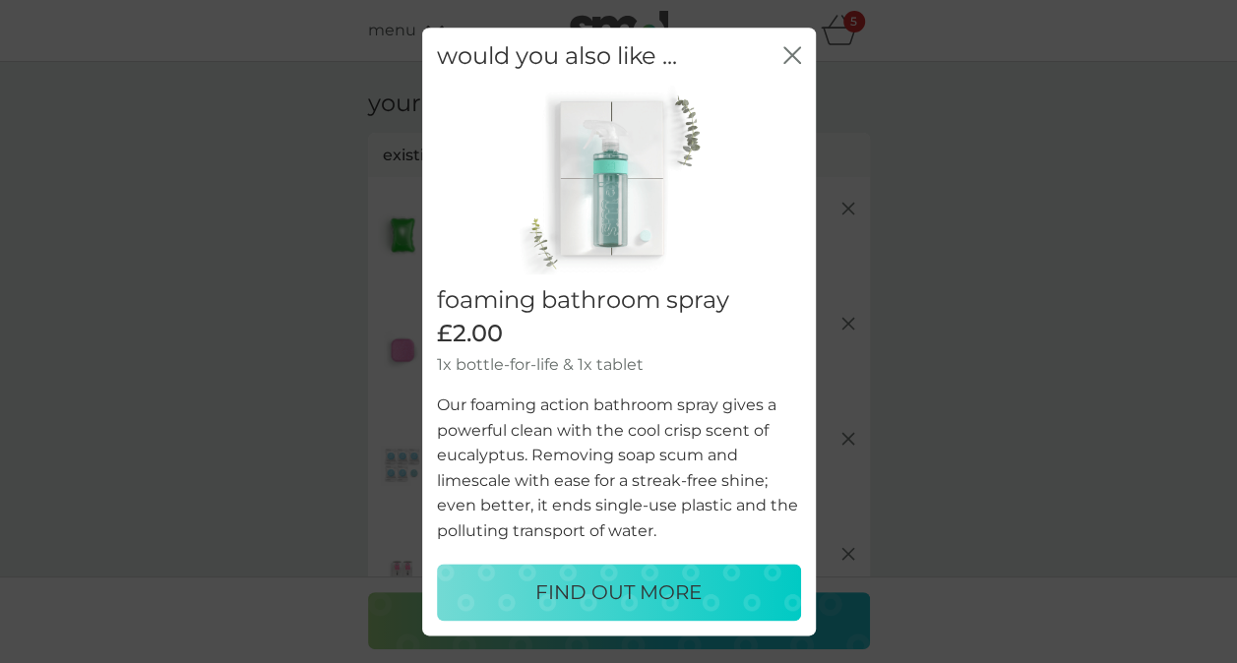
click at [787, 73] on div "would you also like ... close" at bounding box center [619, 57] width 394 height 58
click at [789, 56] on icon "close" at bounding box center [788, 55] width 8 height 16
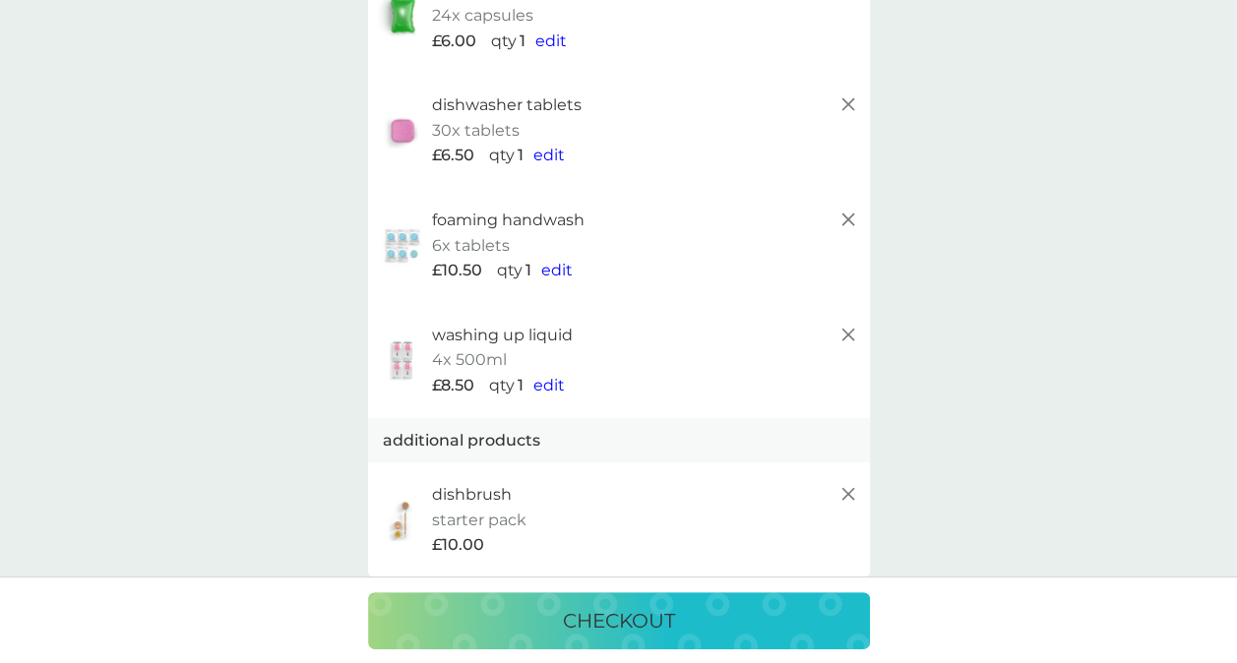
scroll to position [218, 0]
click at [555, 256] on div "foaming handwash 6x tablets £10.50 qty 1 edit" at bounding box center [646, 247] width 428 height 76
click at [564, 275] on span "edit" at bounding box center [556, 271] width 31 height 19
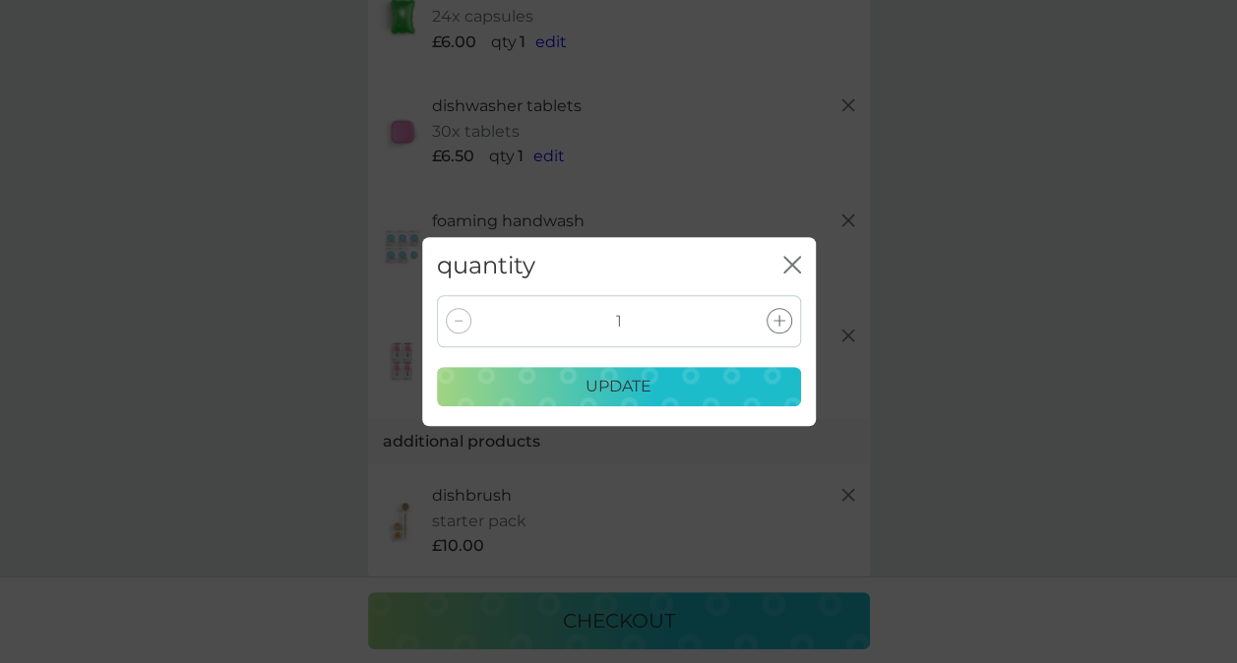
click at [780, 321] on icon at bounding box center [779, 321] width 12 height 12
click at [721, 384] on div "update" at bounding box center [619, 387] width 338 height 26
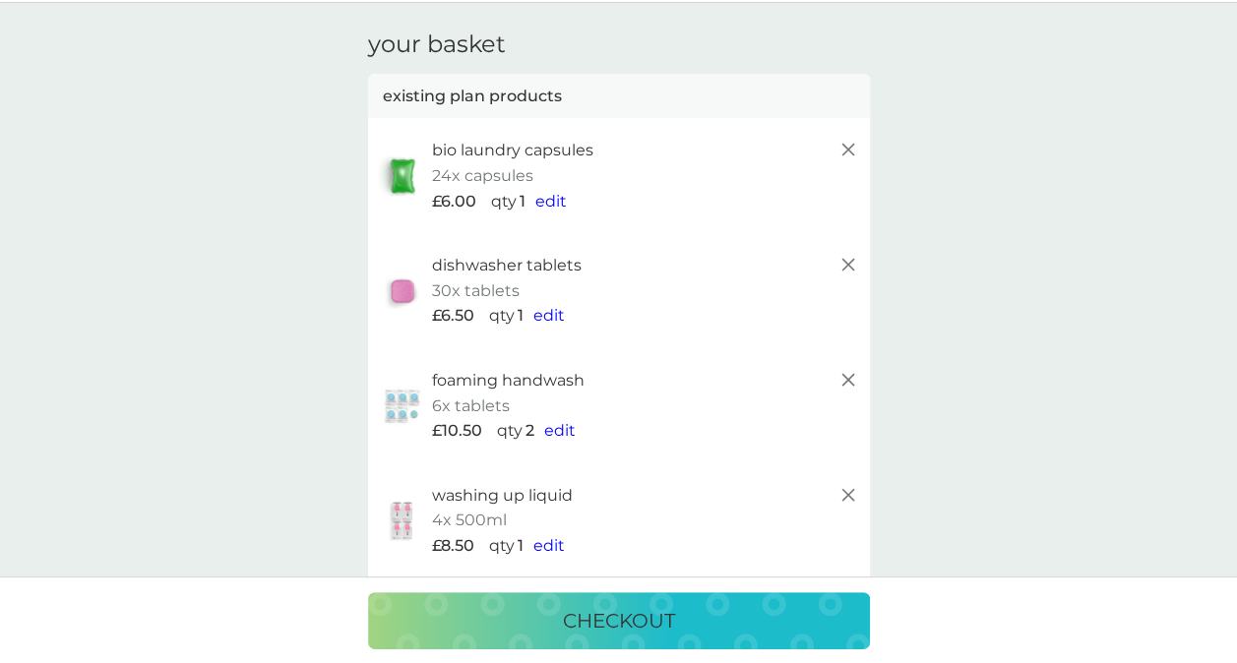
scroll to position [0, 0]
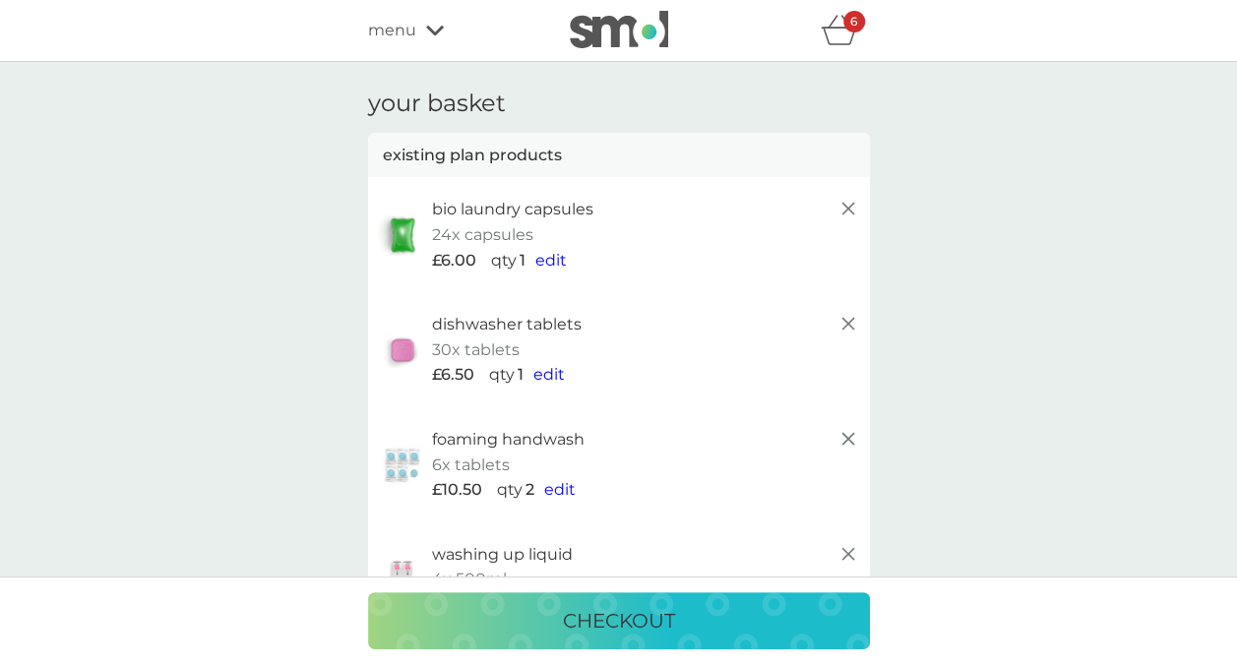
click at [551, 260] on span "edit" at bounding box center [550, 260] width 31 height 19
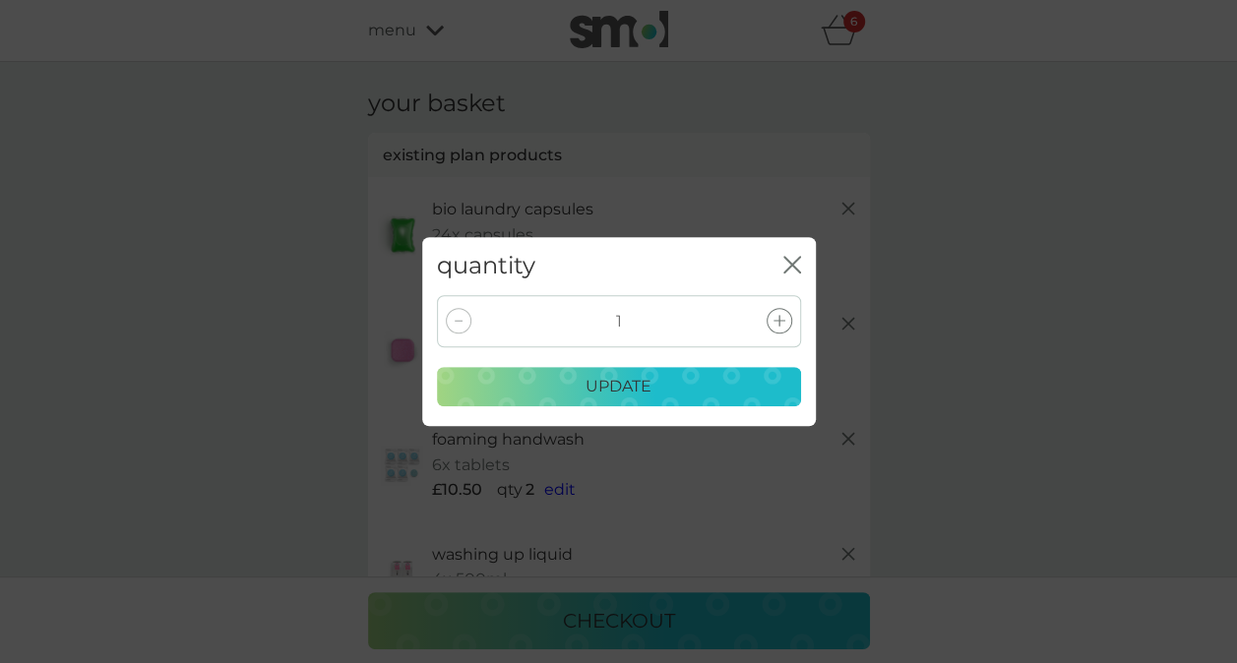
click at [775, 314] on div at bounding box center [779, 321] width 26 height 26
click at [713, 386] on div "update" at bounding box center [619, 387] width 338 height 26
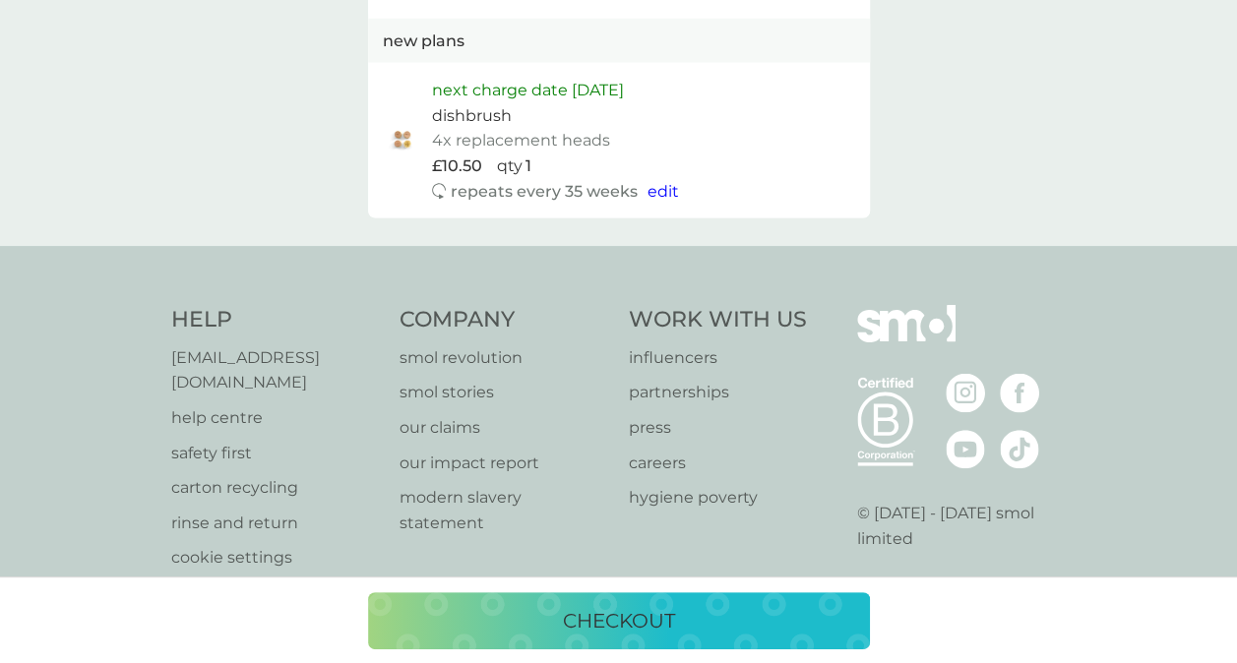
scroll to position [1933, 0]
click at [647, 199] on span "edit" at bounding box center [662, 193] width 31 height 19
select select "245"
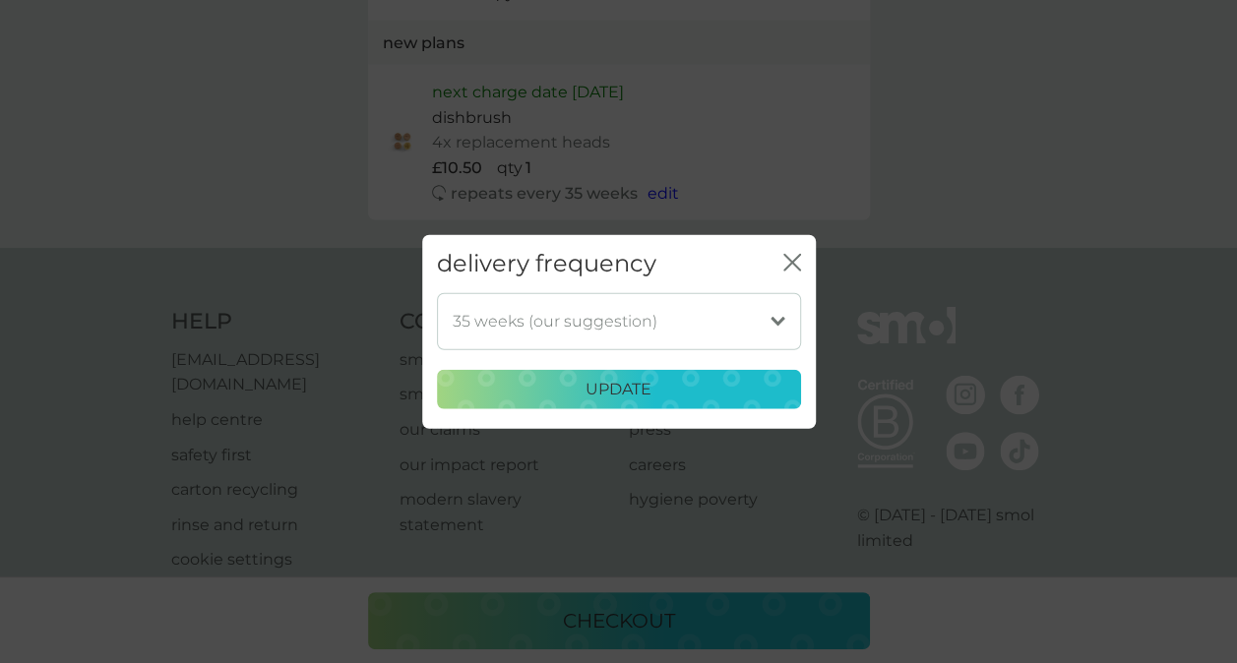
click at [675, 329] on select "1 week 2 weeks 3 weeks 4 weeks 5 weeks 6 weeks 7 weeks 8 weeks 9 weeks 10 weeks…" at bounding box center [619, 320] width 364 height 57
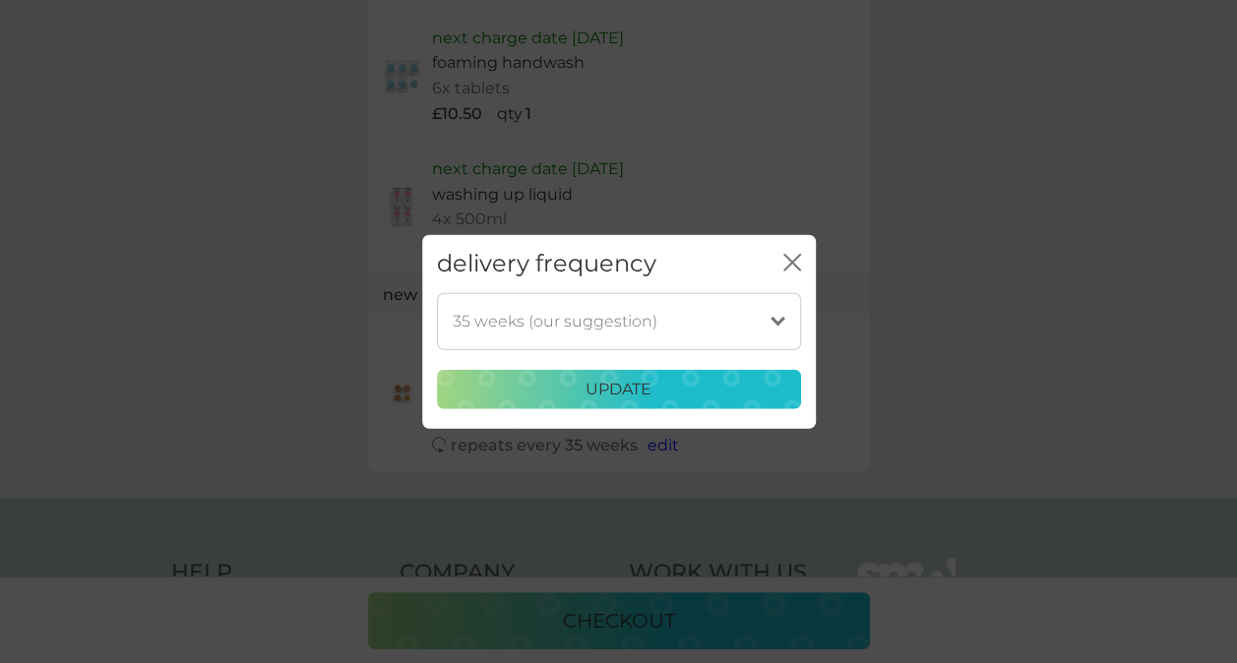
scroll to position [1680, 0]
click at [733, 311] on select "1 week 2 weeks 3 weeks 4 weeks 5 weeks 6 weeks 7 weeks 8 weeks 9 weeks 10 weeks…" at bounding box center [619, 320] width 364 height 57
click at [1141, 294] on div "delivery frequency close 1 week 2 weeks 3 weeks 4 weeks 5 weeks 6 weeks 7 weeks…" at bounding box center [618, 331] width 1237 height 663
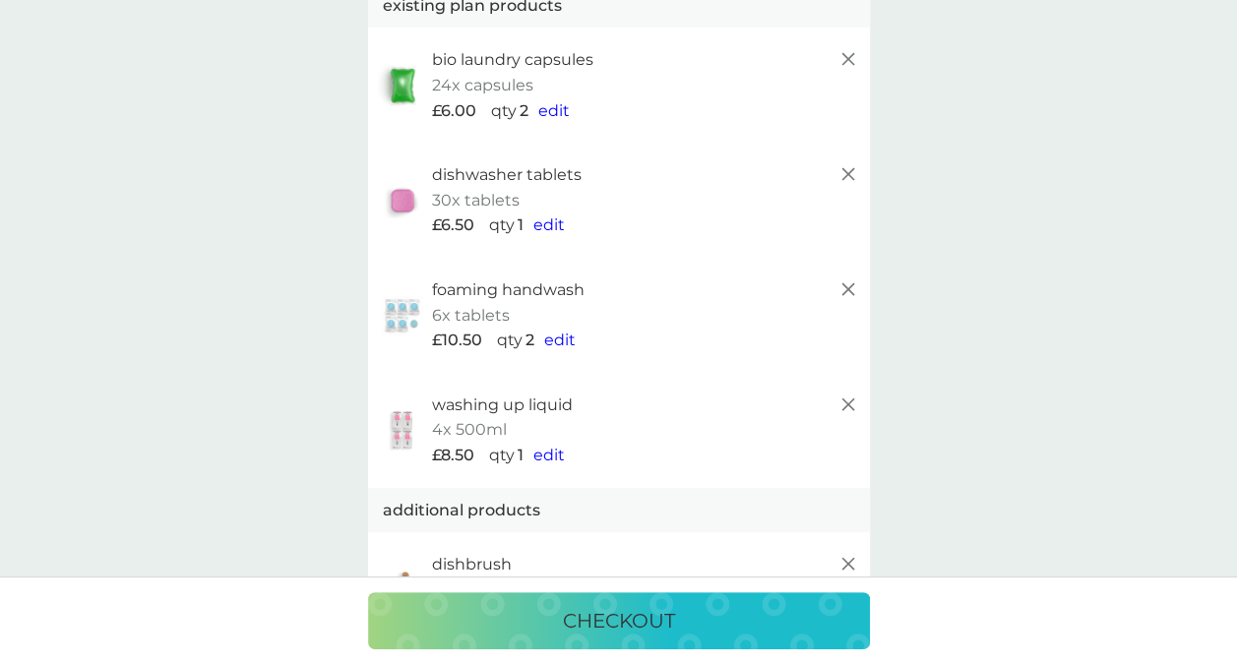
scroll to position [150, 0]
